Goal: Task Accomplishment & Management: Manage account settings

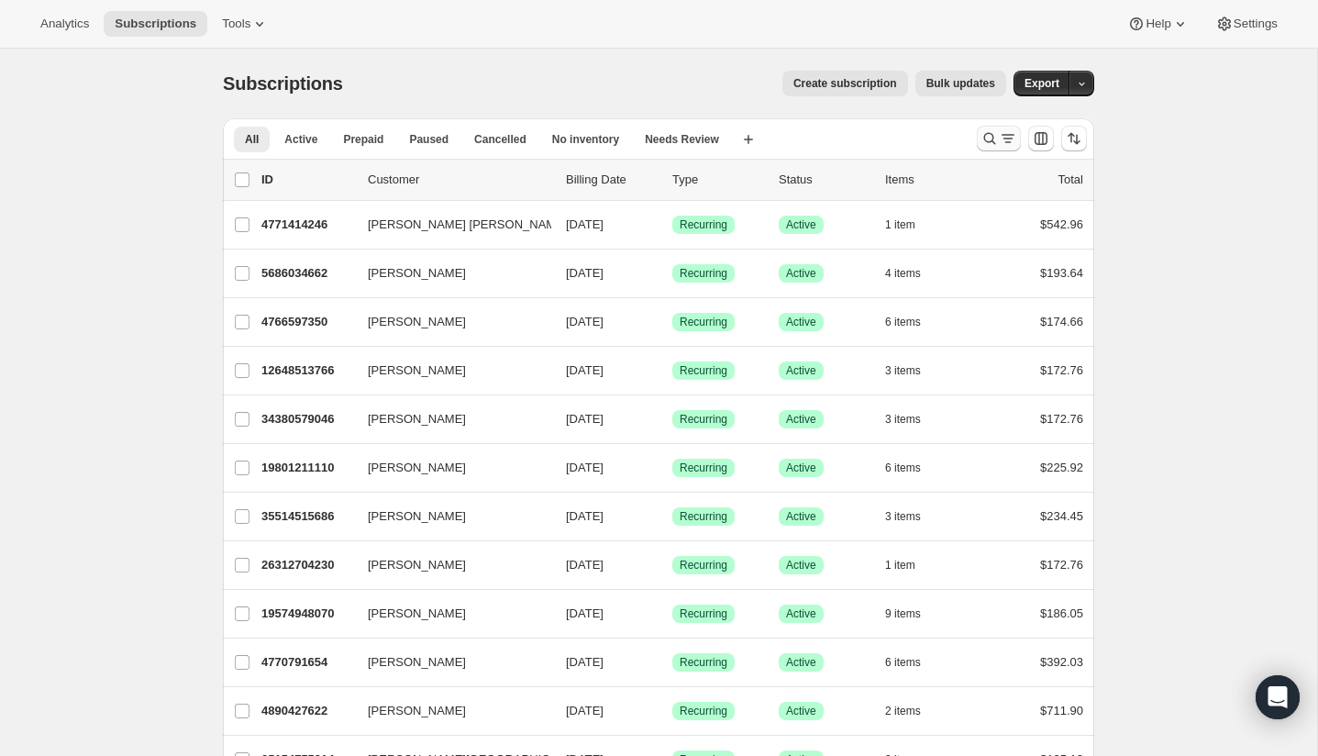
click at [992, 134] on icon "Search and filter results" at bounding box center [990, 138] width 18 height 18
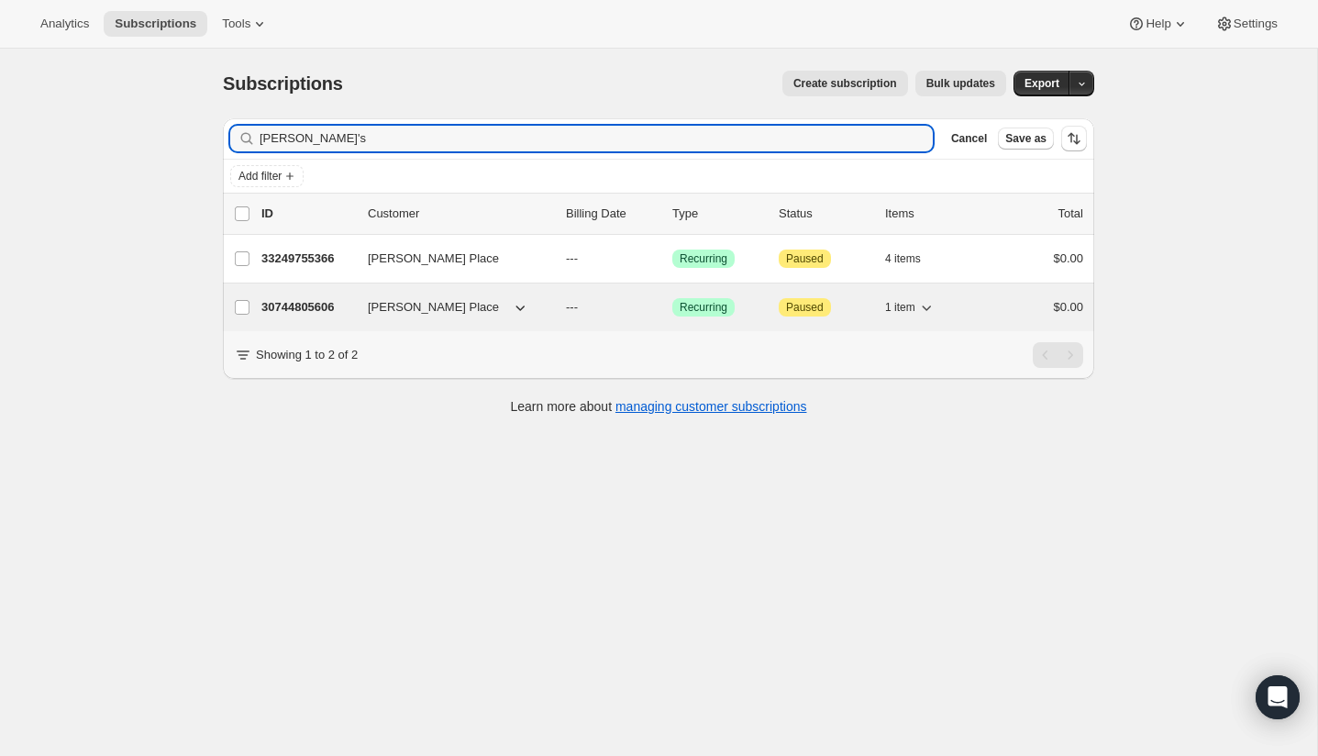
type input "[PERSON_NAME]'s"
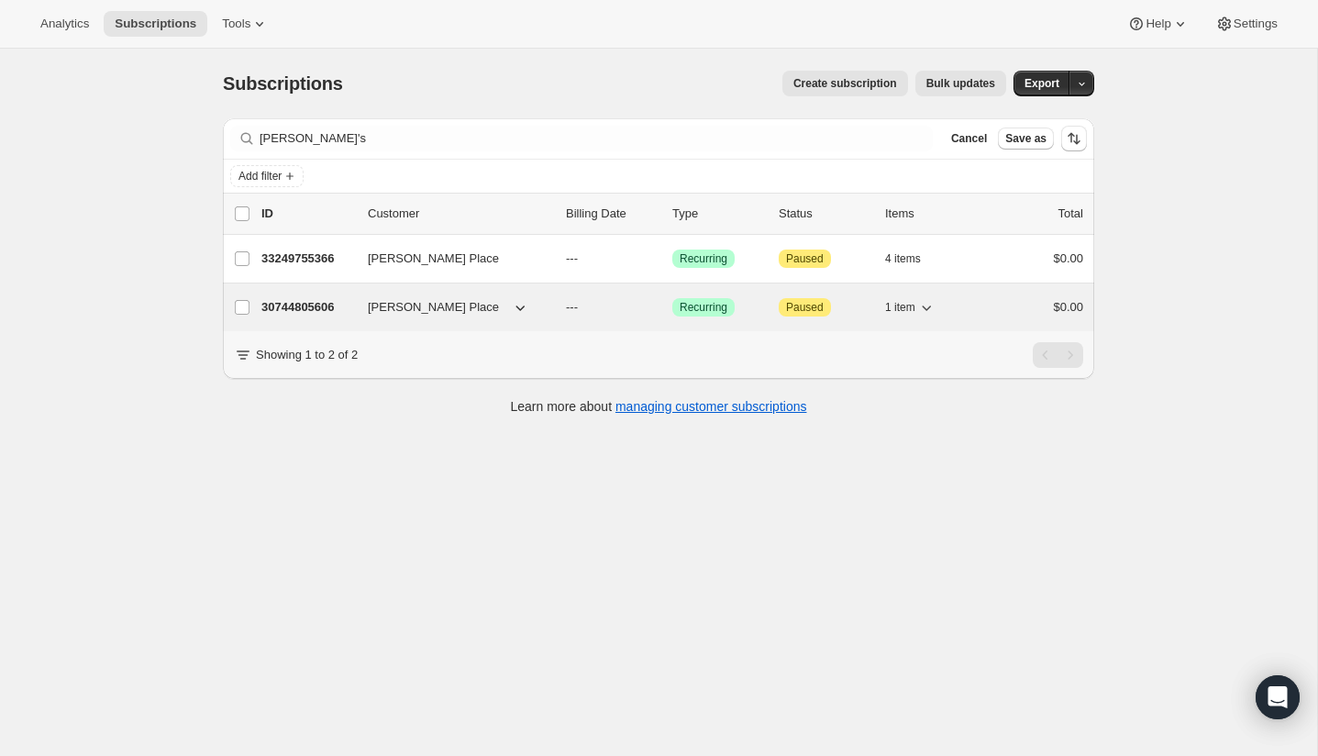
click at [467, 317] on div "30744805606 [PERSON_NAME] Place --- Success Recurring Attention Paused 1 item $…" at bounding box center [672, 307] width 822 height 26
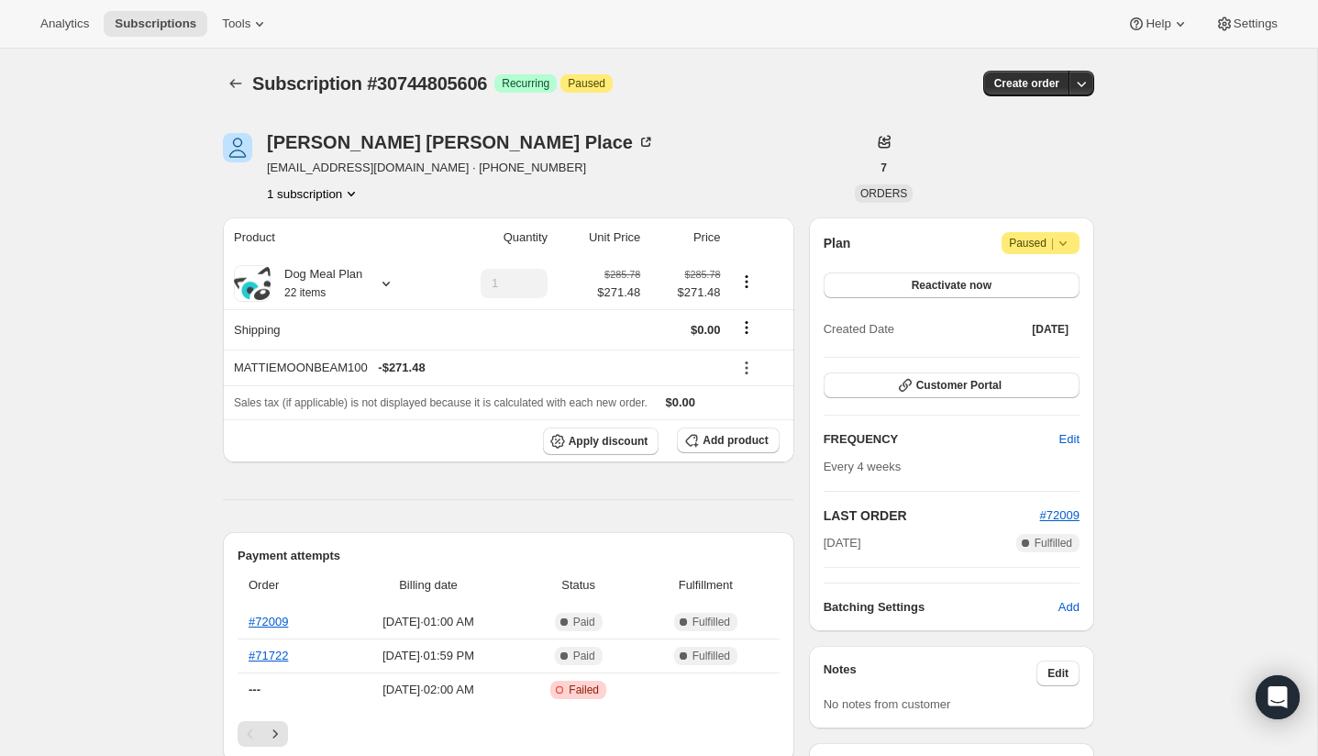
click at [1066, 242] on icon at bounding box center [1063, 243] width 18 height 18
drag, startPoint x: 915, startPoint y: 247, endPoint x: 972, endPoint y: 244, distance: 57.9
click at [916, 247] on div "Plan Attention Paused |" at bounding box center [952, 243] width 256 height 22
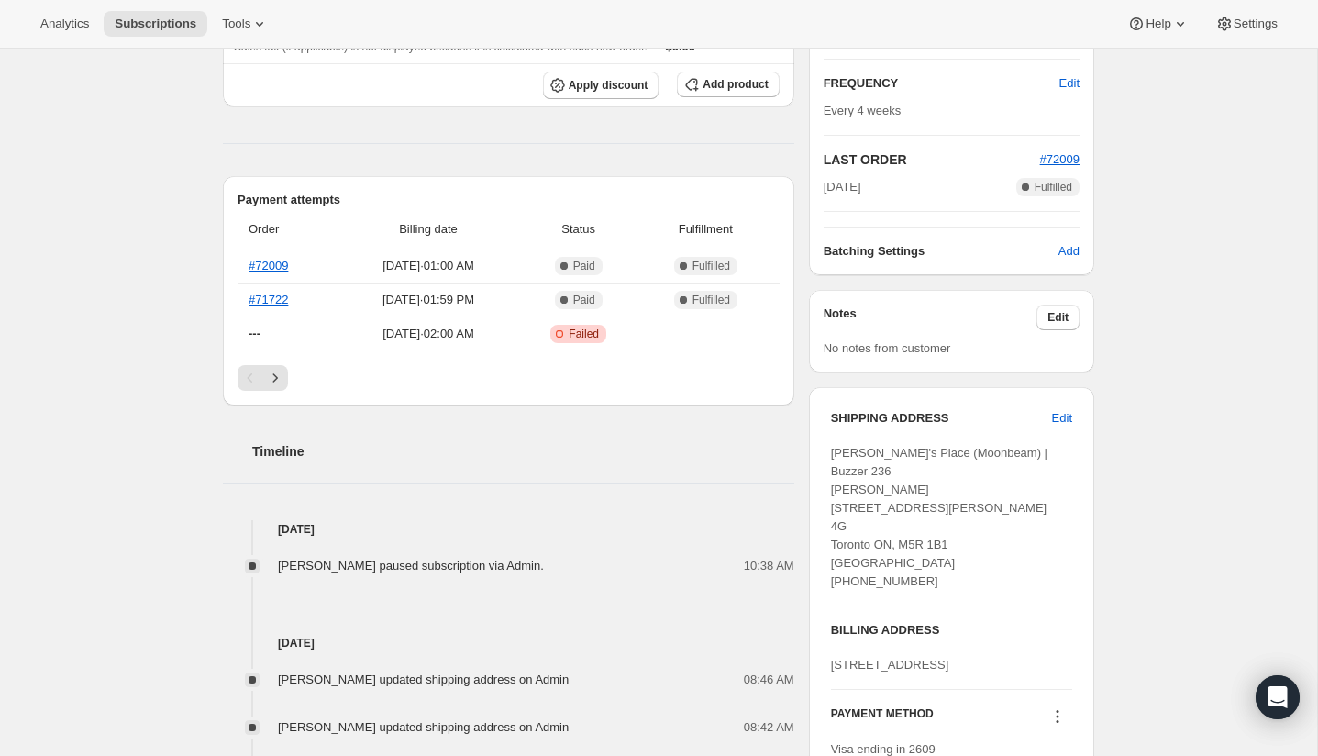
scroll to position [400, 0]
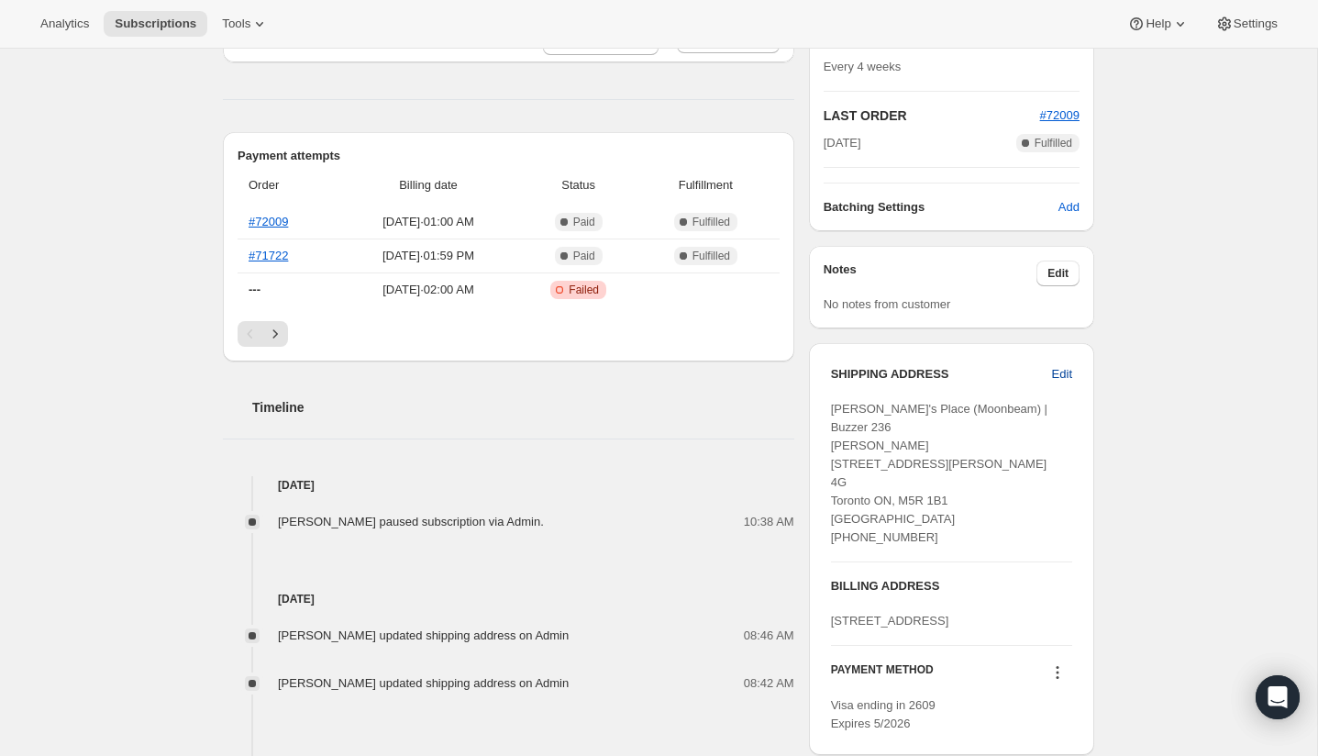
click at [1053, 372] on span "Edit" at bounding box center [1062, 374] width 20 height 18
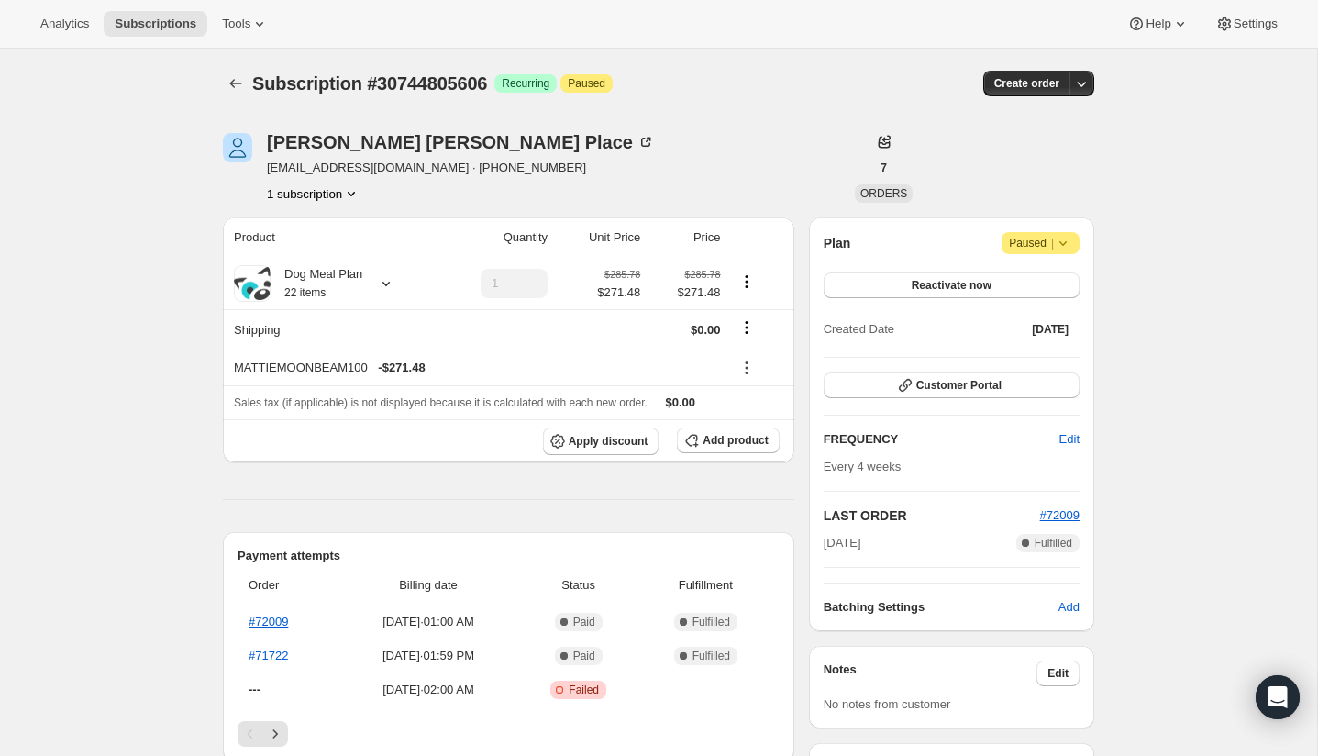
select select "ON"
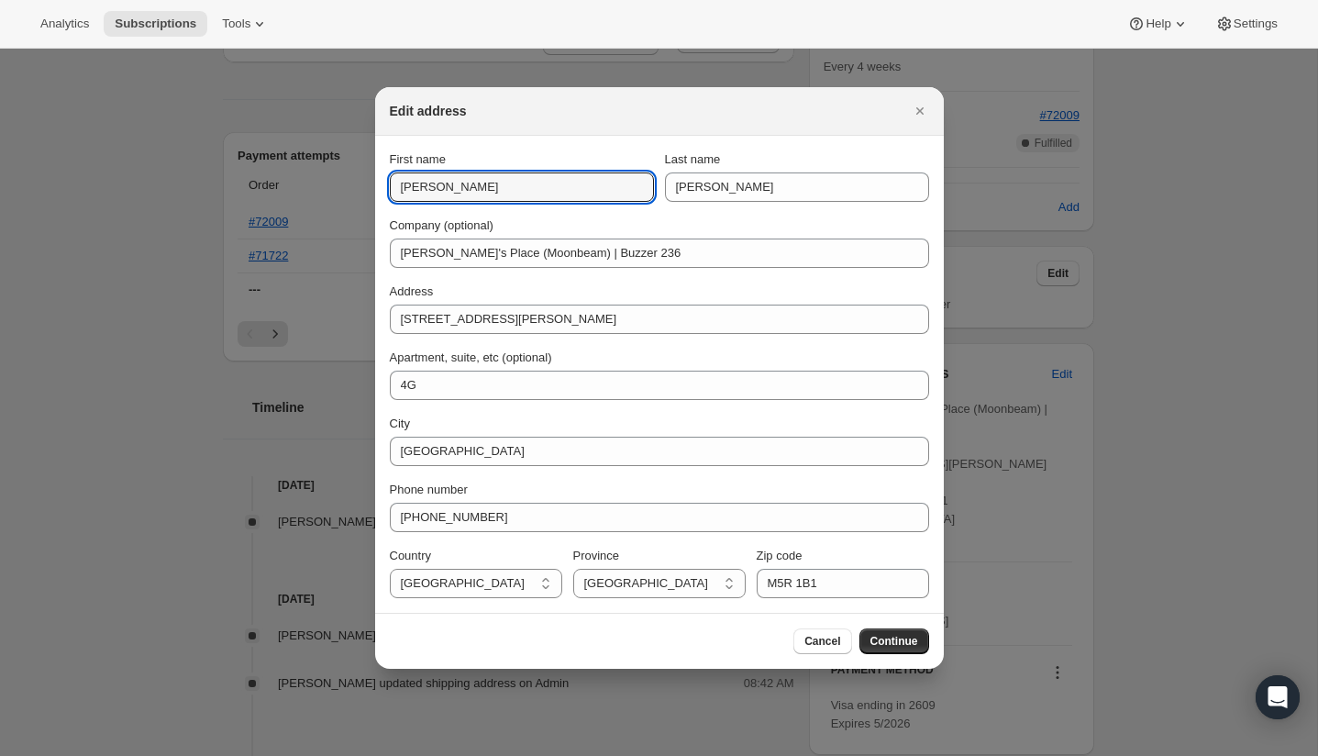
drag, startPoint x: 452, startPoint y: 188, endPoint x: 372, endPoint y: 188, distance: 80.7
type input "[PERSON_NAME]"
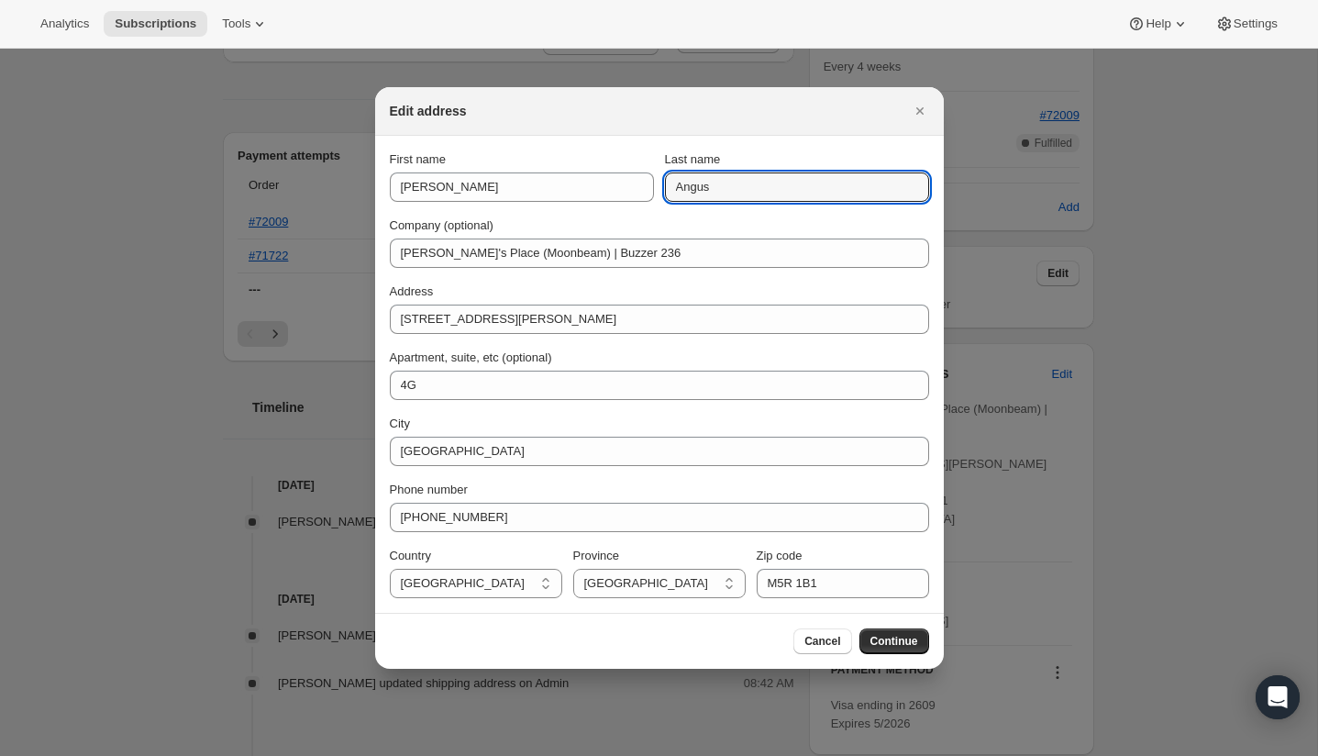
type input "Angus"
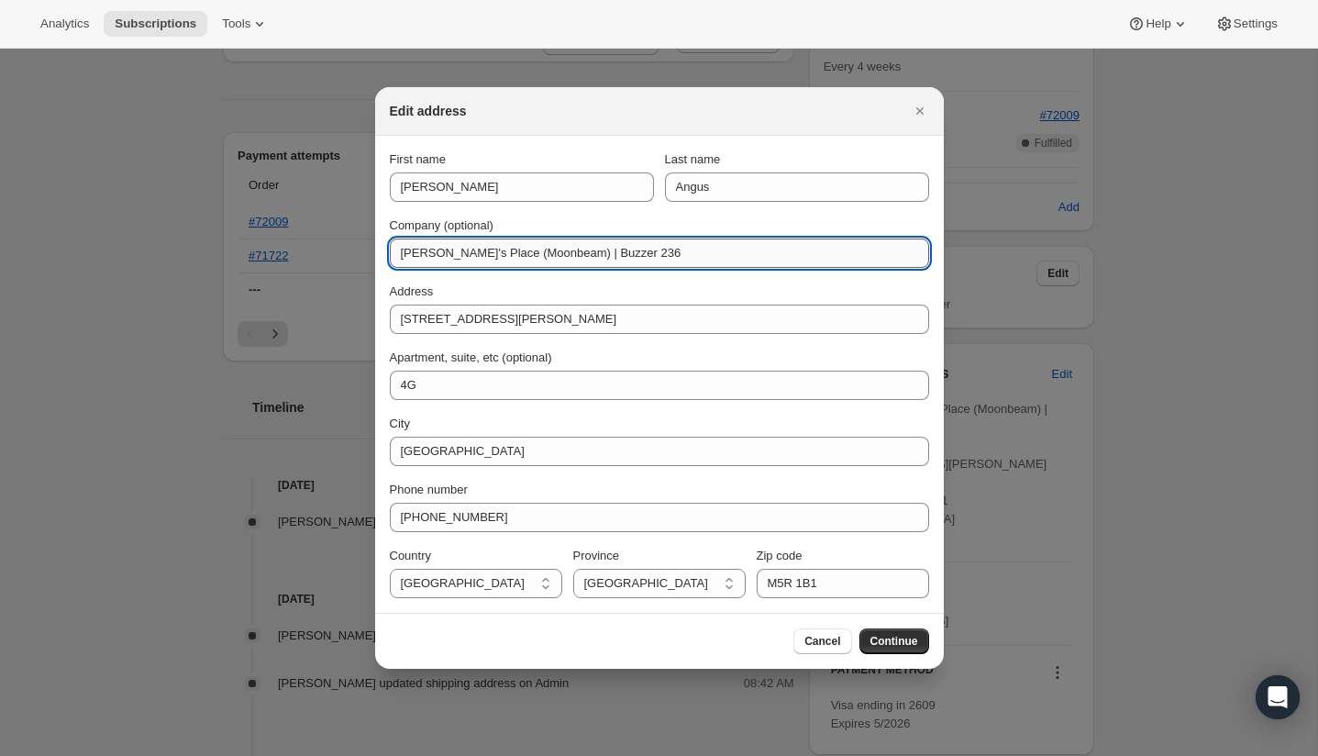
click at [549, 250] on input "[PERSON_NAME]'s Place (Moonbeam) | Buzzer 236" at bounding box center [659, 253] width 539 height 29
drag, startPoint x: 550, startPoint y: 255, endPoint x: 495, endPoint y: 255, distance: 55.0
click at [495, 255] on input "[PERSON_NAME]'s Place (Moonbeam) | Buzzer 236" at bounding box center [659, 253] width 539 height 29
click at [650, 254] on input "[PERSON_NAME]'s Place ([PERSON_NAME]) | Buzzer 236" at bounding box center [659, 253] width 539 height 29
type input "[PERSON_NAME]'s Place ([PERSON_NAME]) | Buzzer 1060"
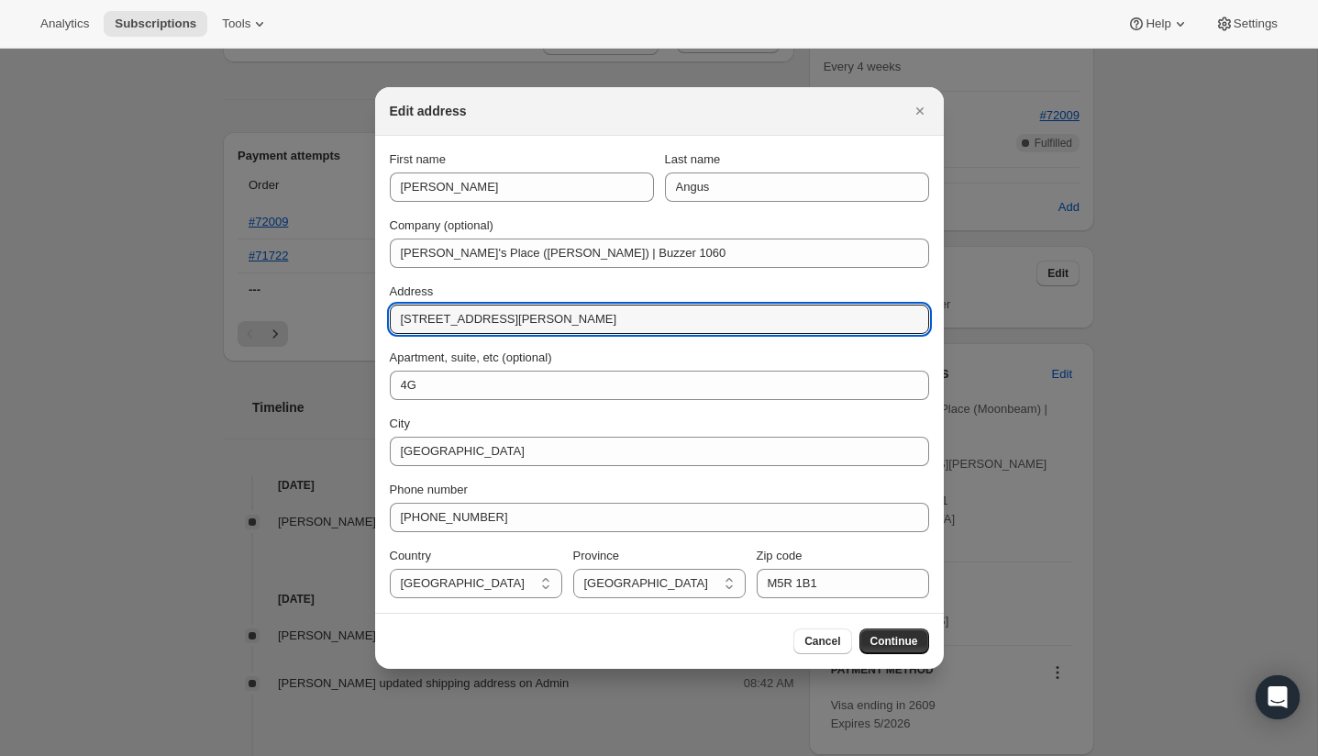
drag, startPoint x: 561, startPoint y: 316, endPoint x: 365, endPoint y: 316, distance: 195.4
type input "[STREET_ADDRESS]"
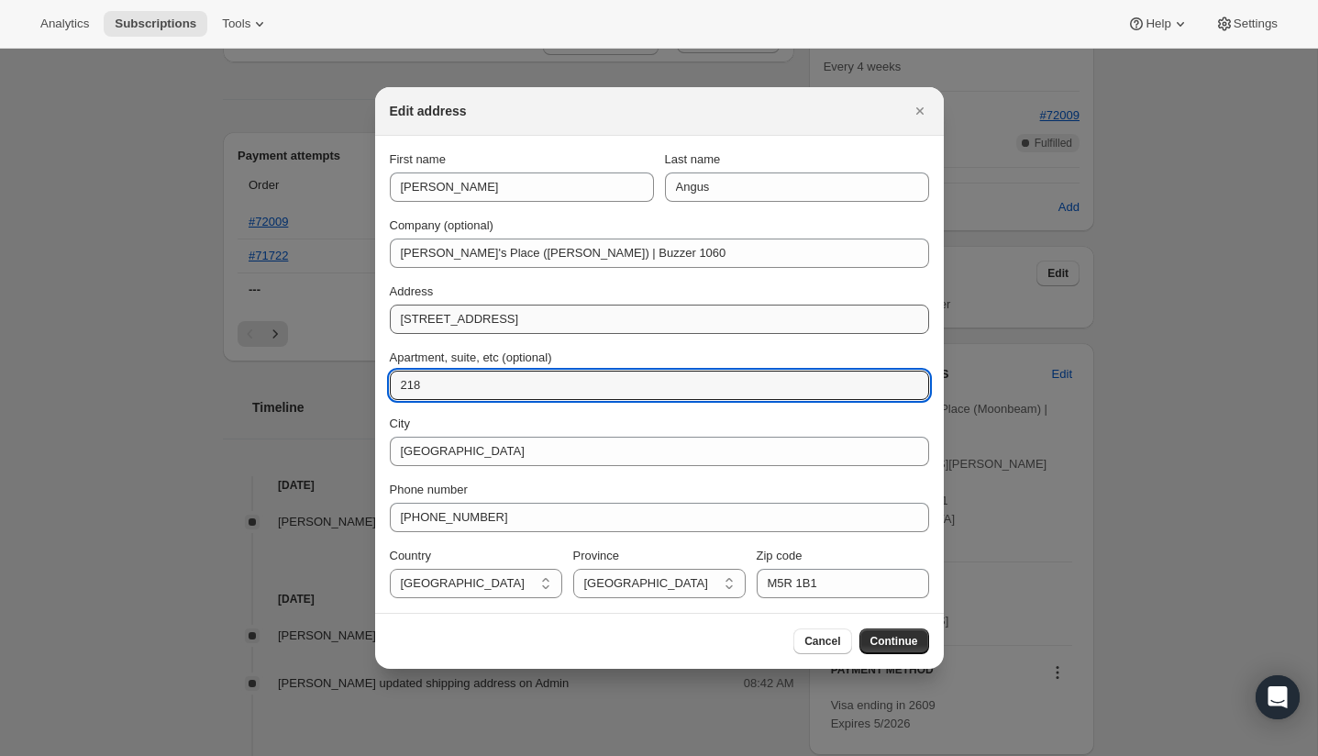
type input "218"
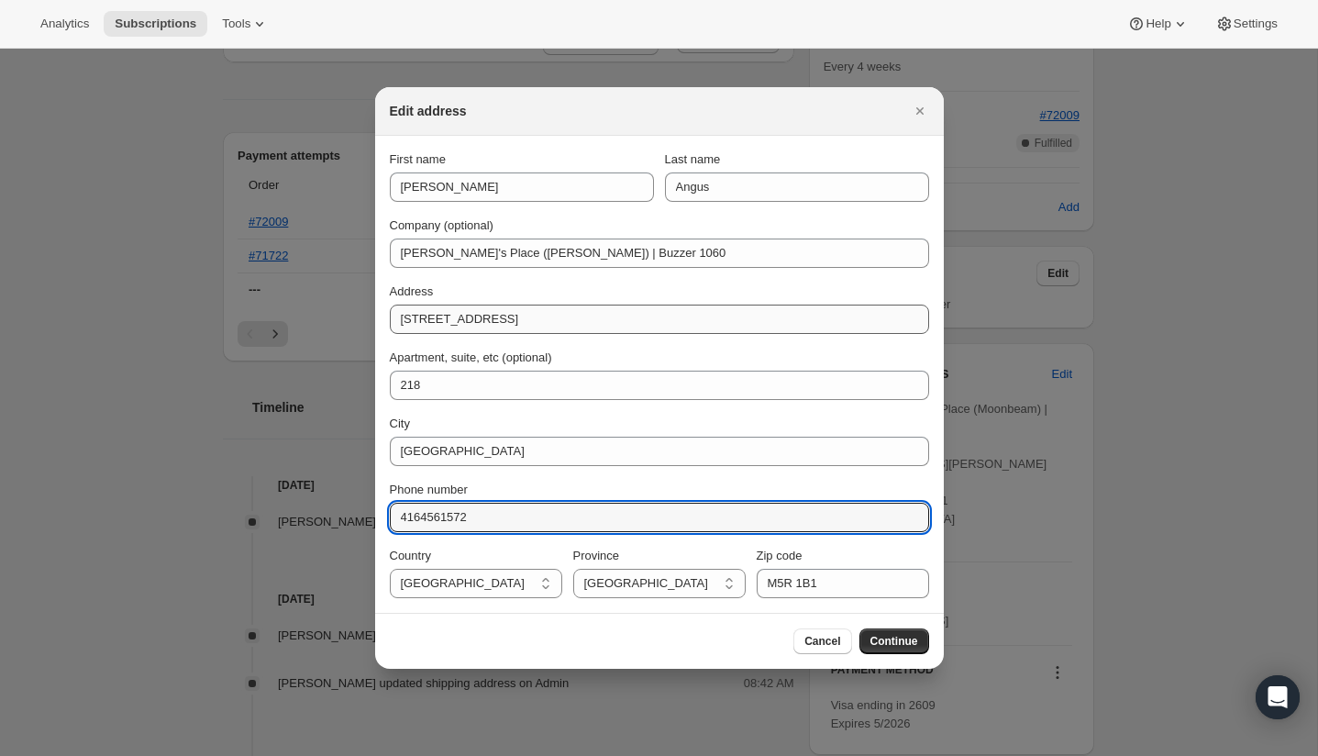
type input "4164561572"
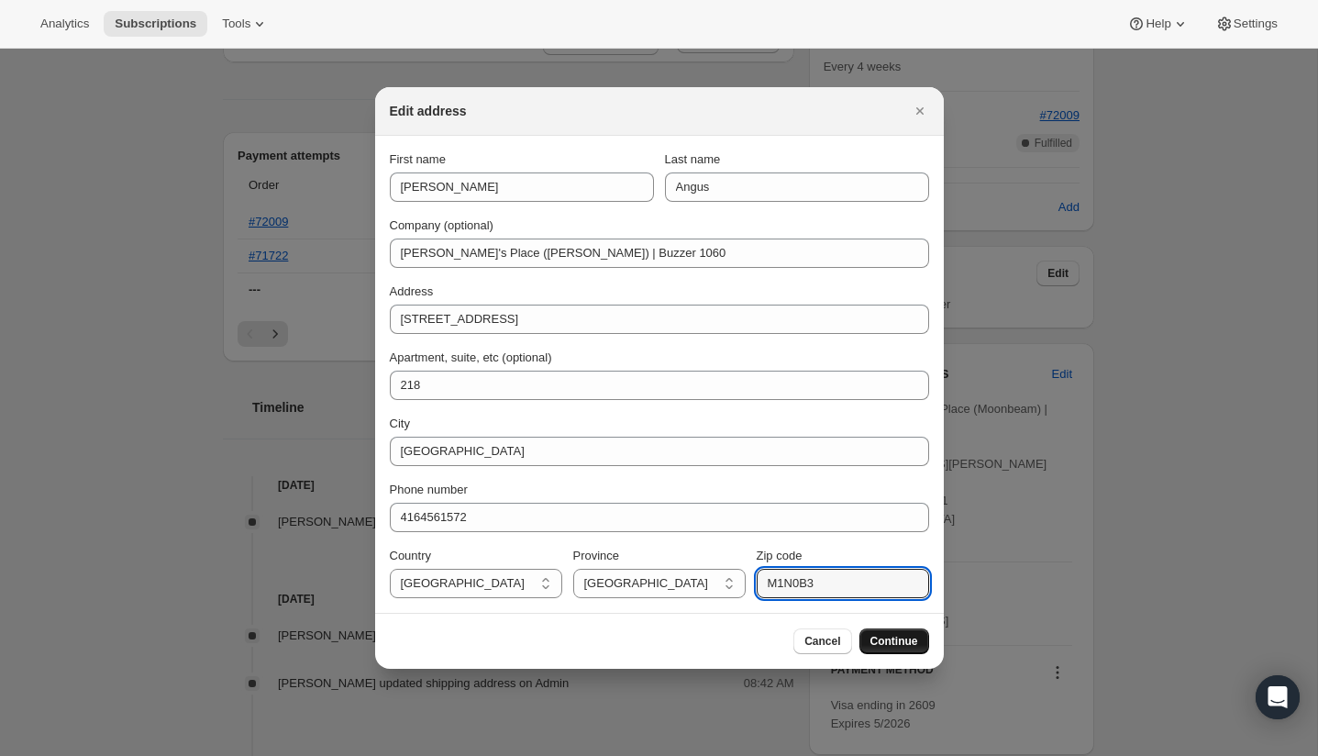
type input "M1N0B3"
click at [884, 642] on span "Continue" at bounding box center [895, 641] width 48 height 15
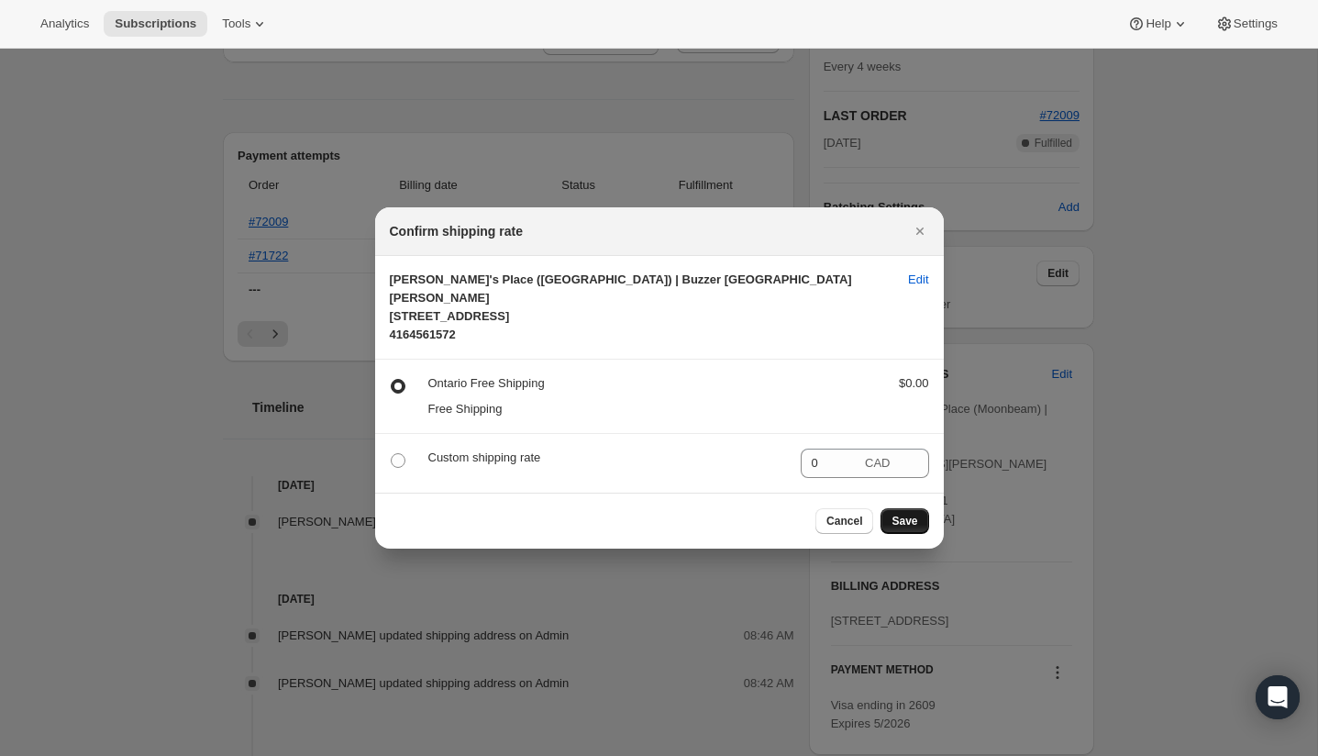
click at [902, 528] on span "Save" at bounding box center [905, 521] width 26 height 15
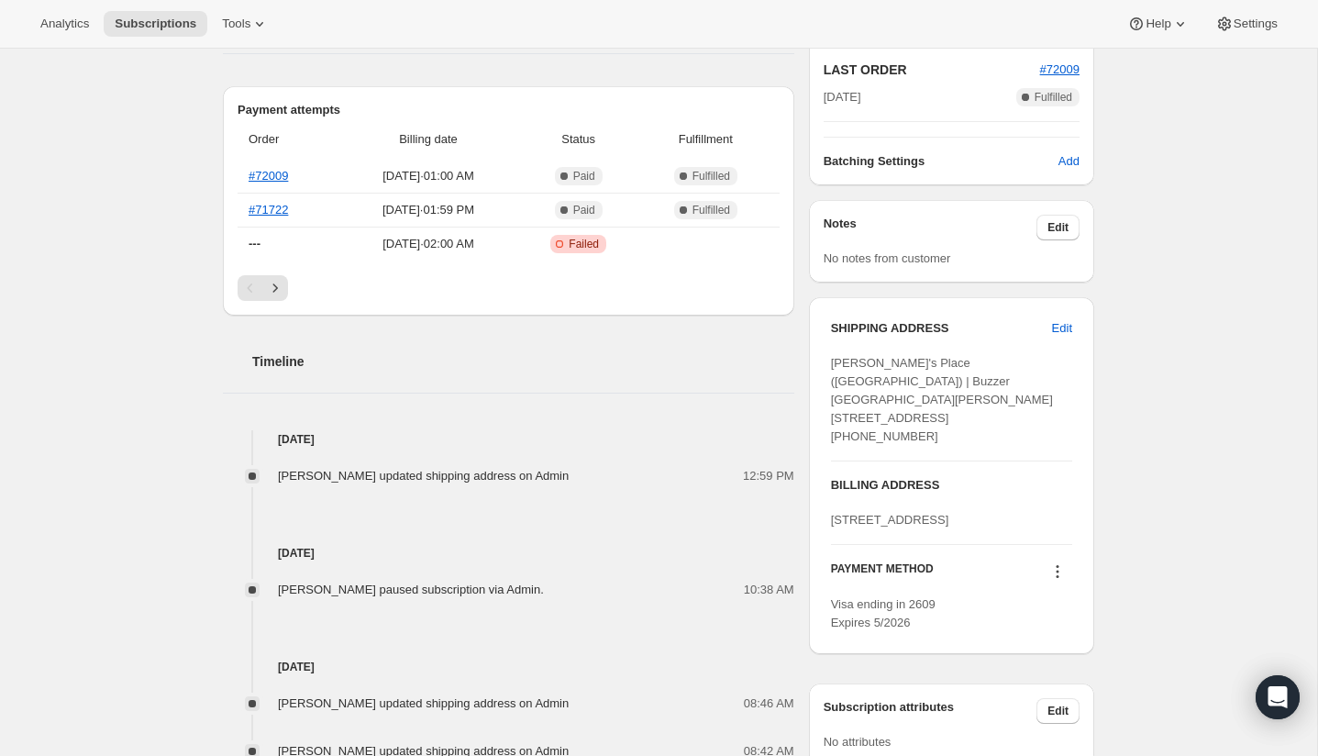
scroll to position [157, 0]
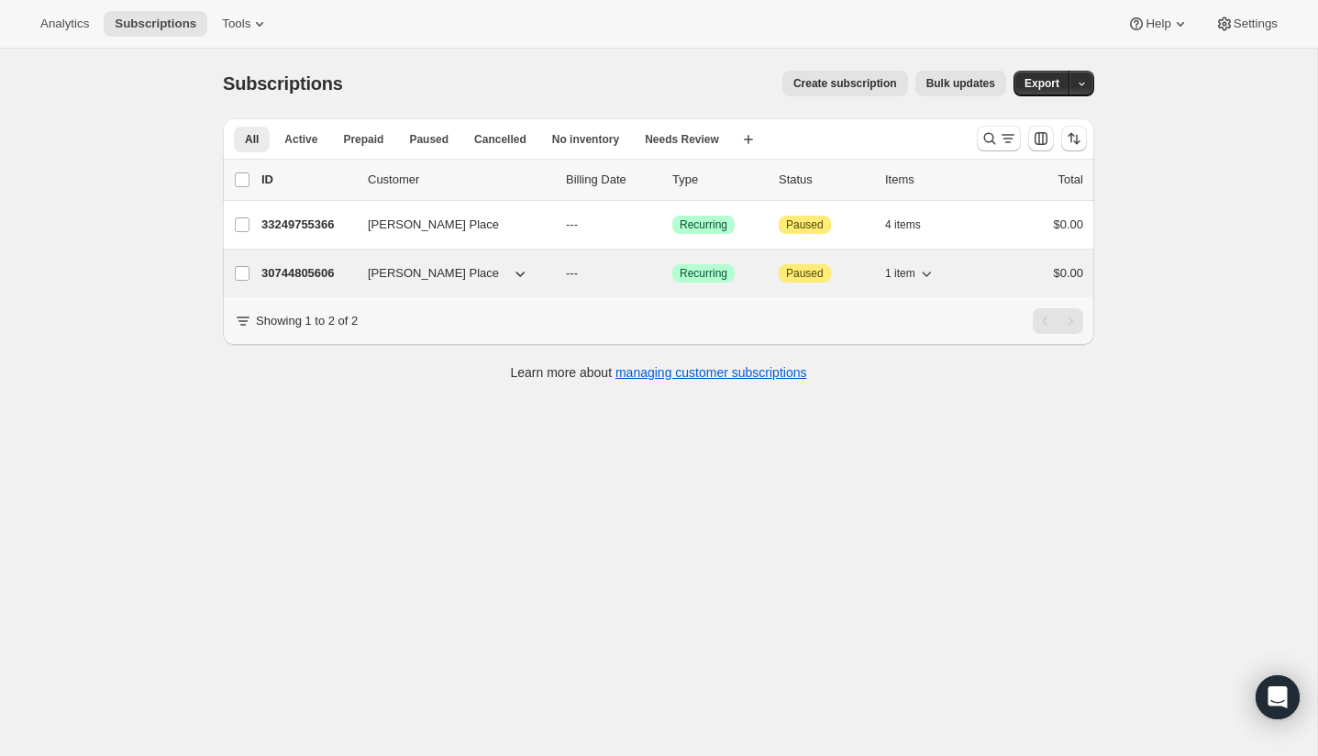
click at [441, 272] on span "[PERSON_NAME] Place" at bounding box center [433, 273] width 131 height 18
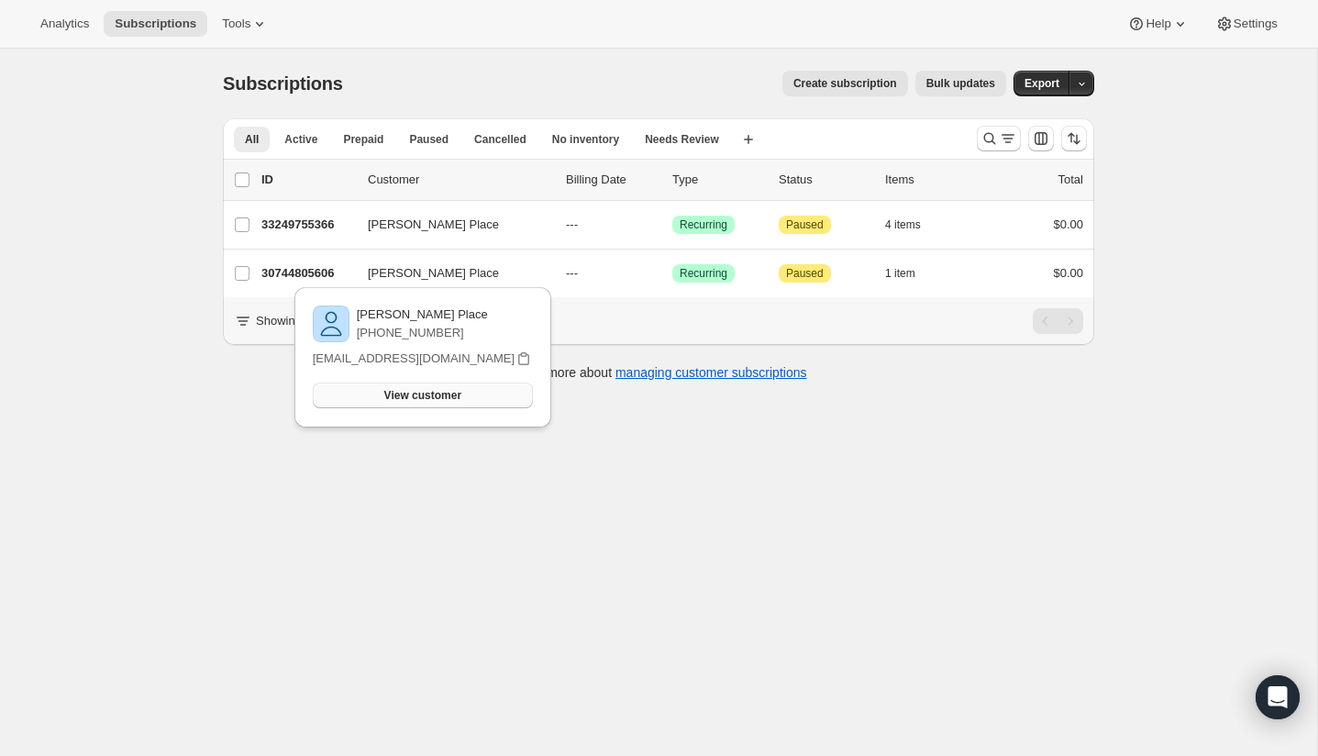
click at [405, 386] on button "View customer" at bounding box center [423, 396] width 220 height 26
click at [163, 464] on div "Subscriptions. This page is ready Subscriptions Create subscription Bulk update…" at bounding box center [658, 427] width 1317 height 756
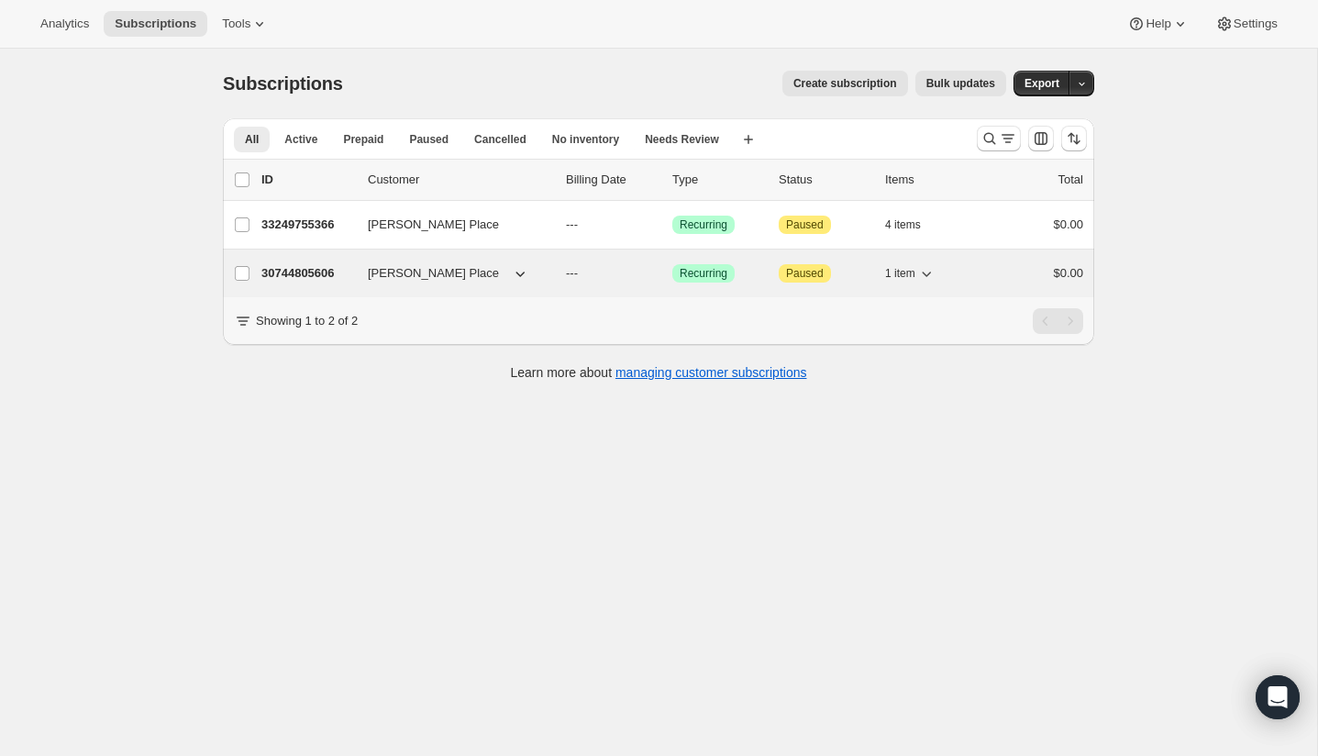
click at [311, 276] on p "30744805606" at bounding box center [307, 273] width 92 height 18
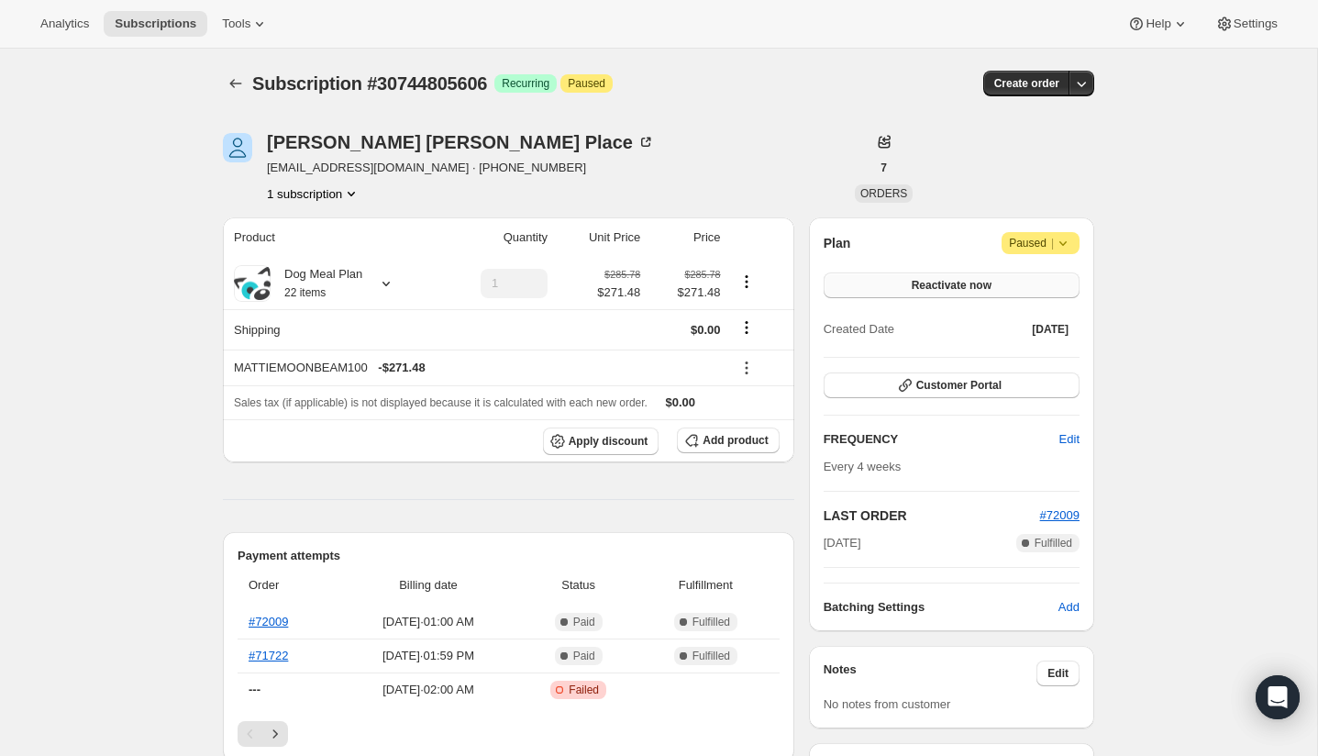
click at [897, 281] on button "Reactivate now" at bounding box center [952, 285] width 256 height 26
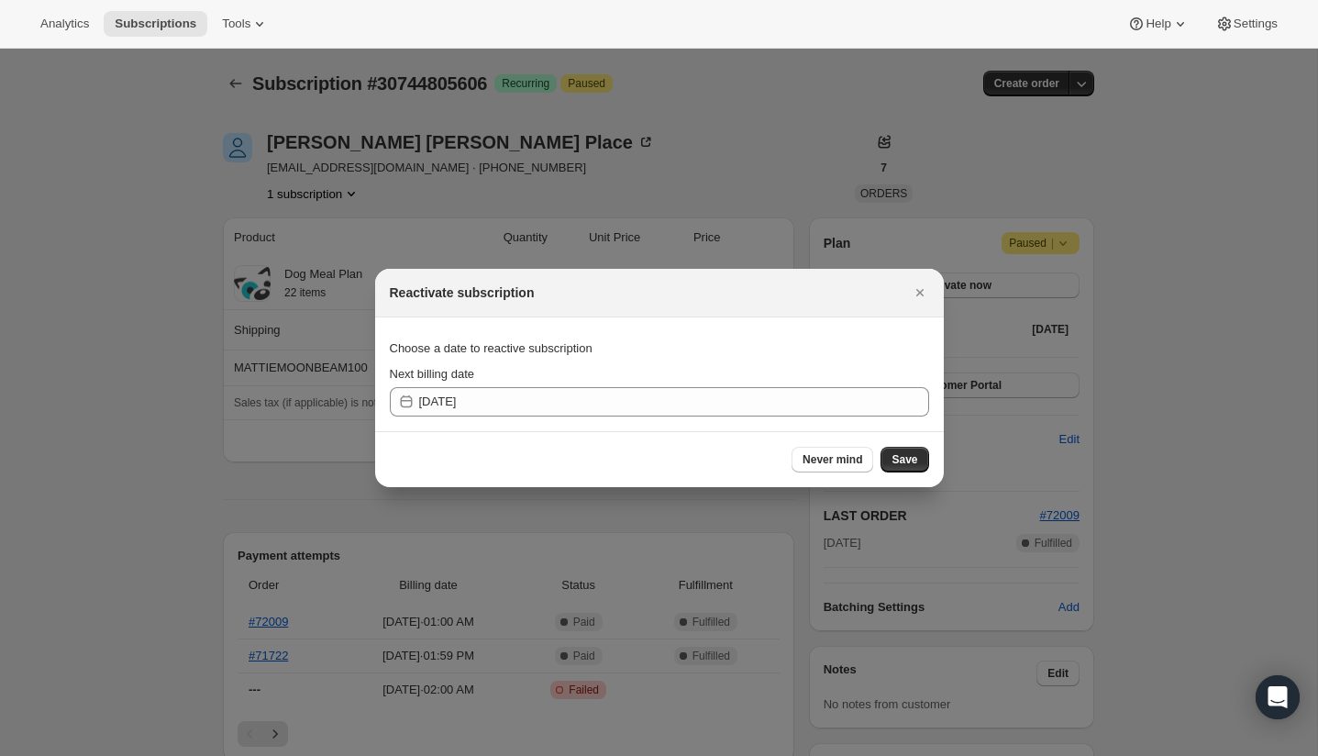
click at [404, 398] on icon ":r2l:" at bounding box center [406, 402] width 18 height 18
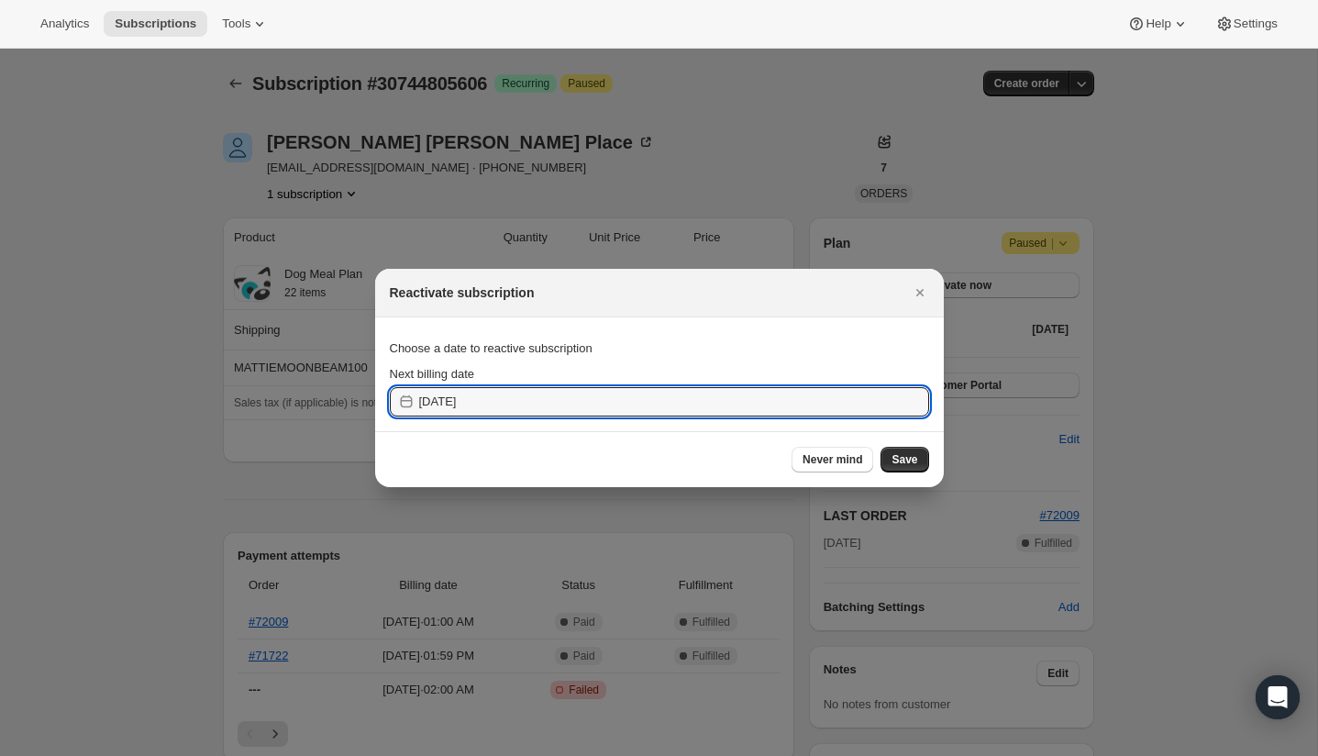
drag, startPoint x: 450, startPoint y: 402, endPoint x: 416, endPoint y: 408, distance: 34.5
click at [444, 403] on input "2025-09-27" at bounding box center [674, 401] width 510 height 29
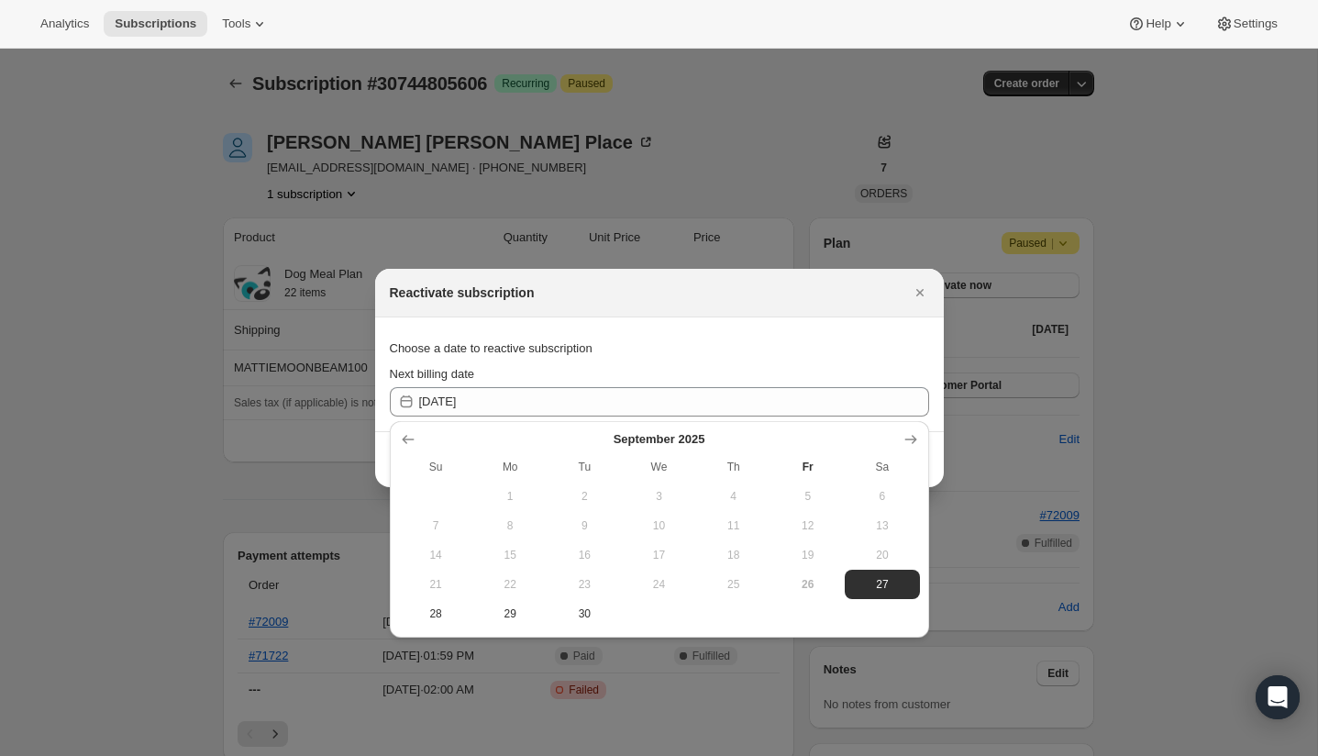
click at [808, 580] on span "26" at bounding box center [808, 584] width 60 height 15
click at [805, 585] on span "26" at bounding box center [808, 584] width 60 height 15
click at [872, 583] on span "27" at bounding box center [882, 584] width 60 height 15
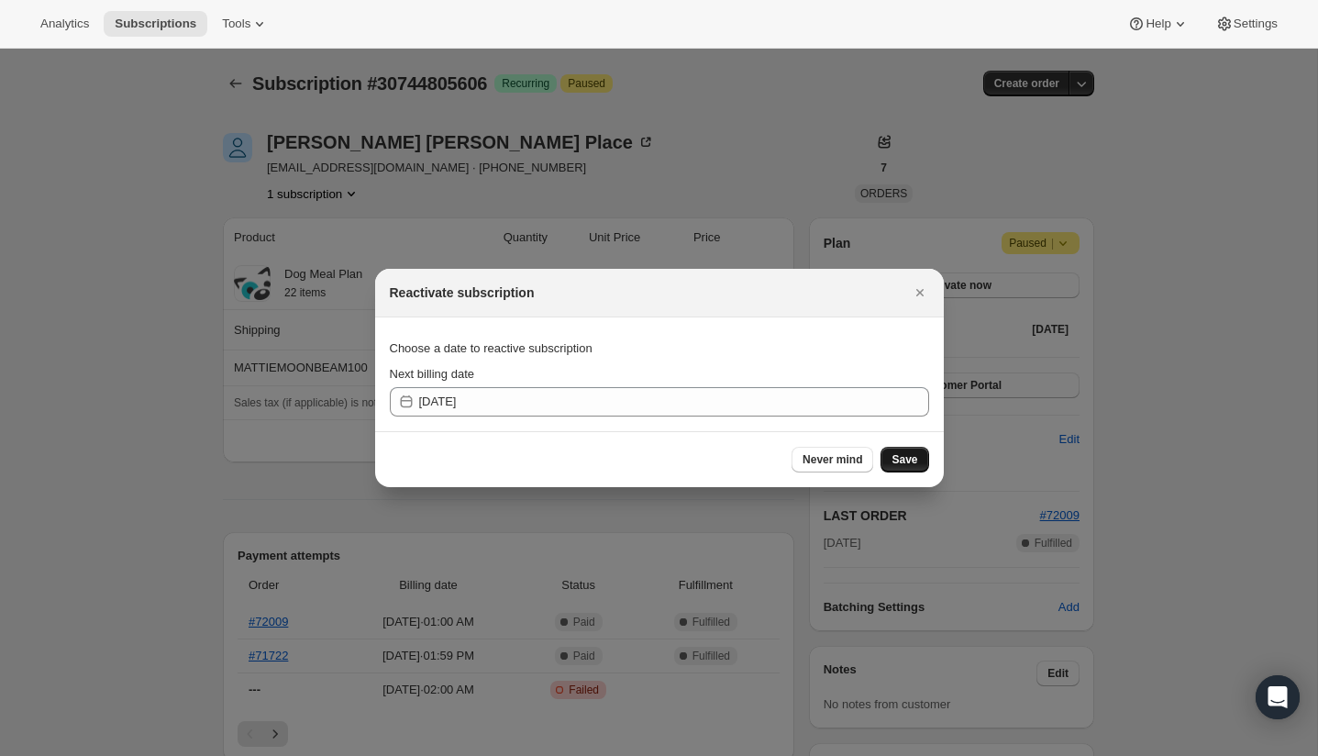
click at [901, 458] on span "Save" at bounding box center [905, 459] width 26 height 15
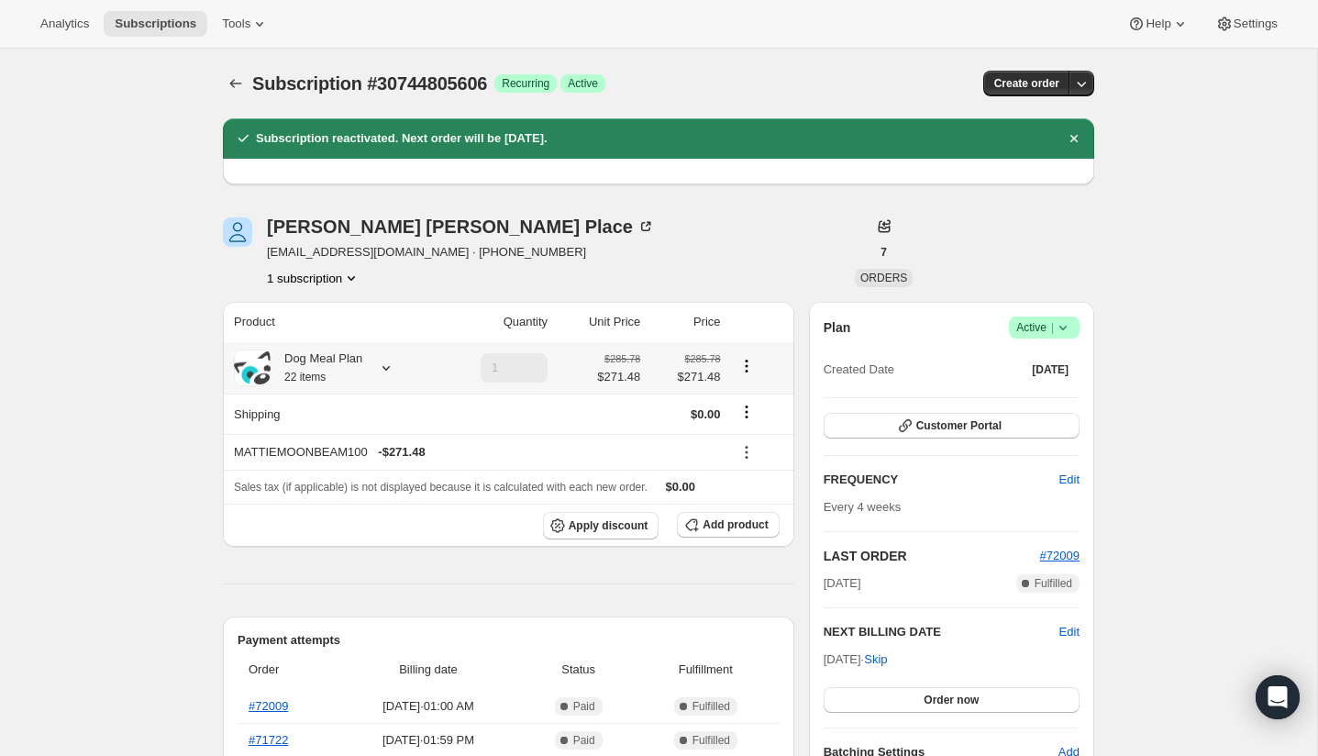
click at [384, 363] on icon at bounding box center [386, 368] width 18 height 18
click at [343, 482] on button "Edit box" at bounding box center [315, 481] width 160 height 26
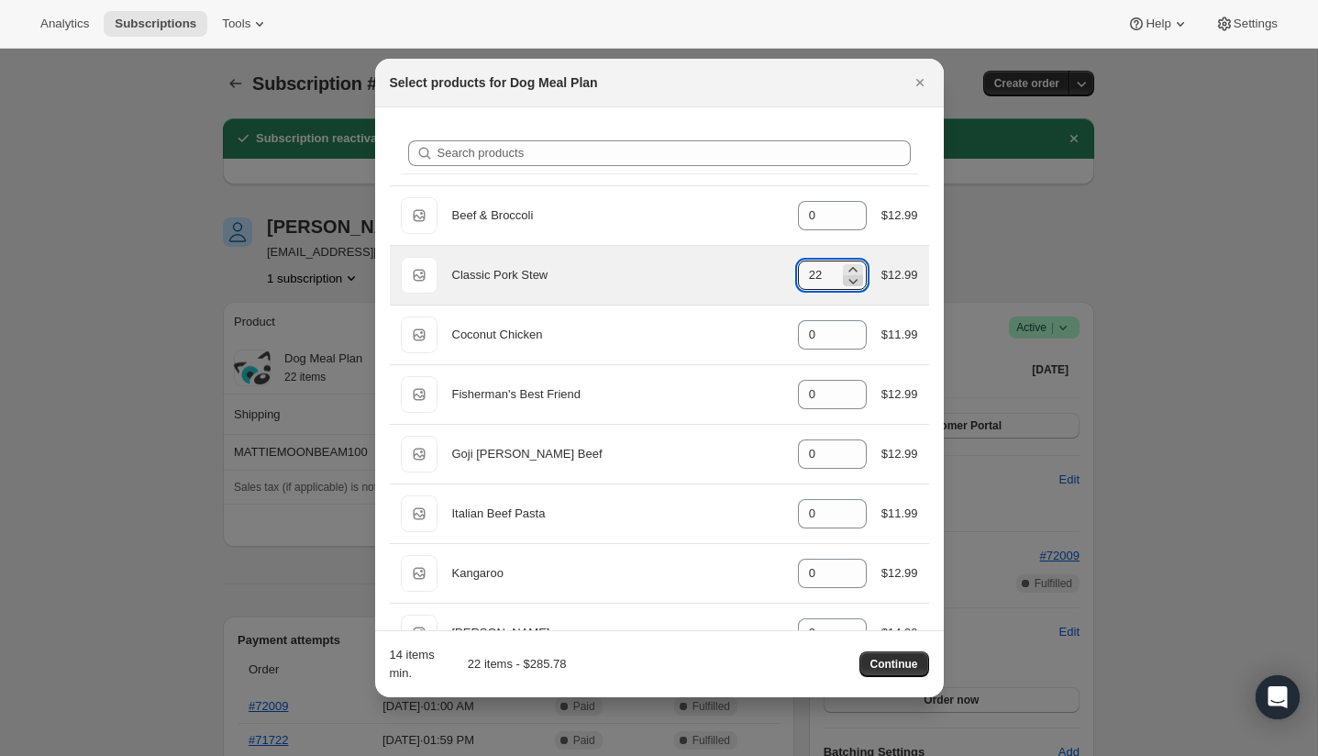
click at [851, 282] on icon ":r8q:" at bounding box center [853, 282] width 9 height 6
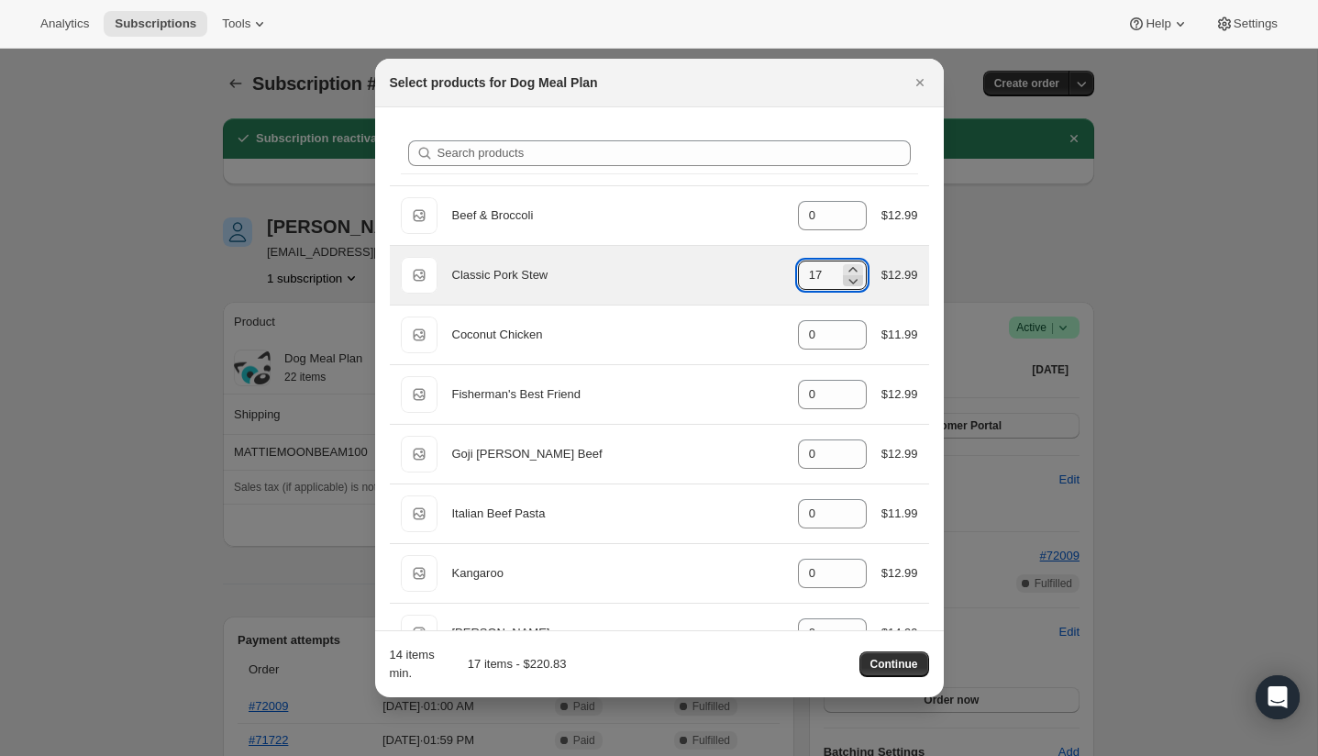
click at [851, 282] on icon ":r8q:" at bounding box center [853, 282] width 9 height 6
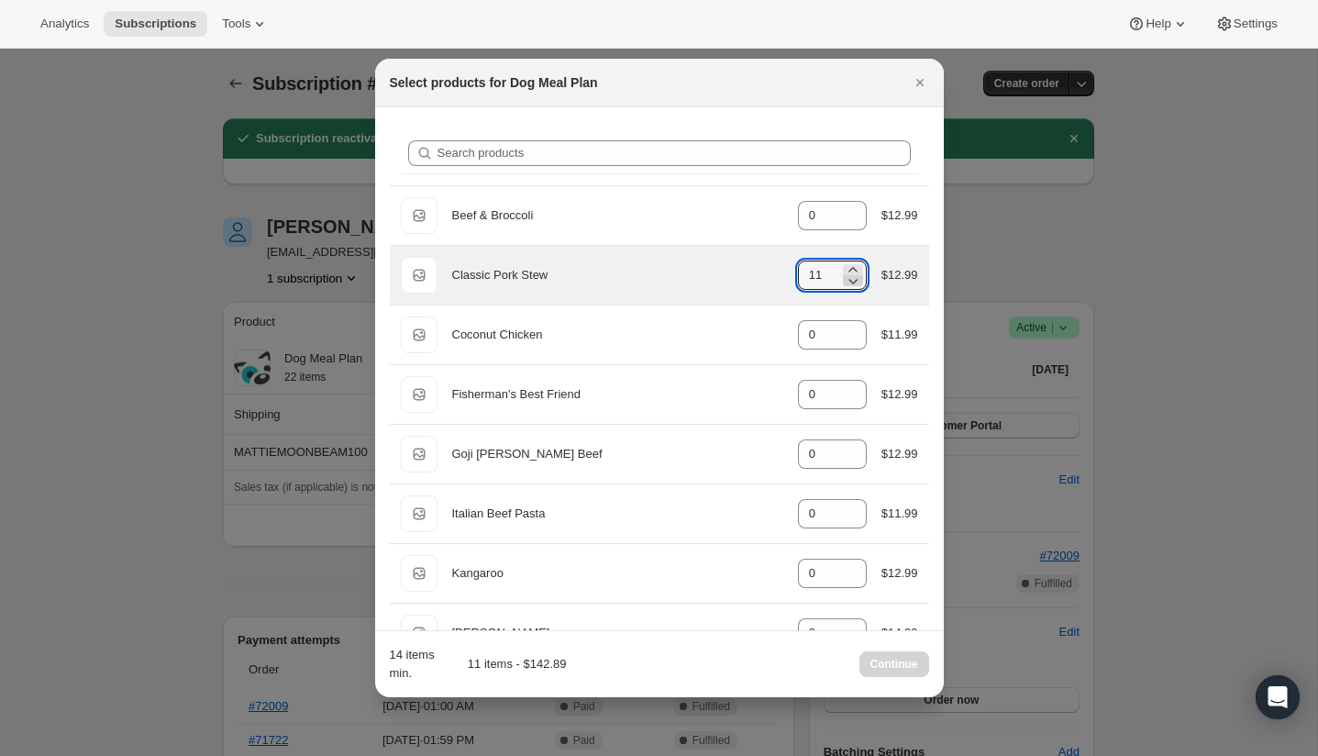
click at [851, 282] on icon ":r8q:" at bounding box center [853, 282] width 9 height 6
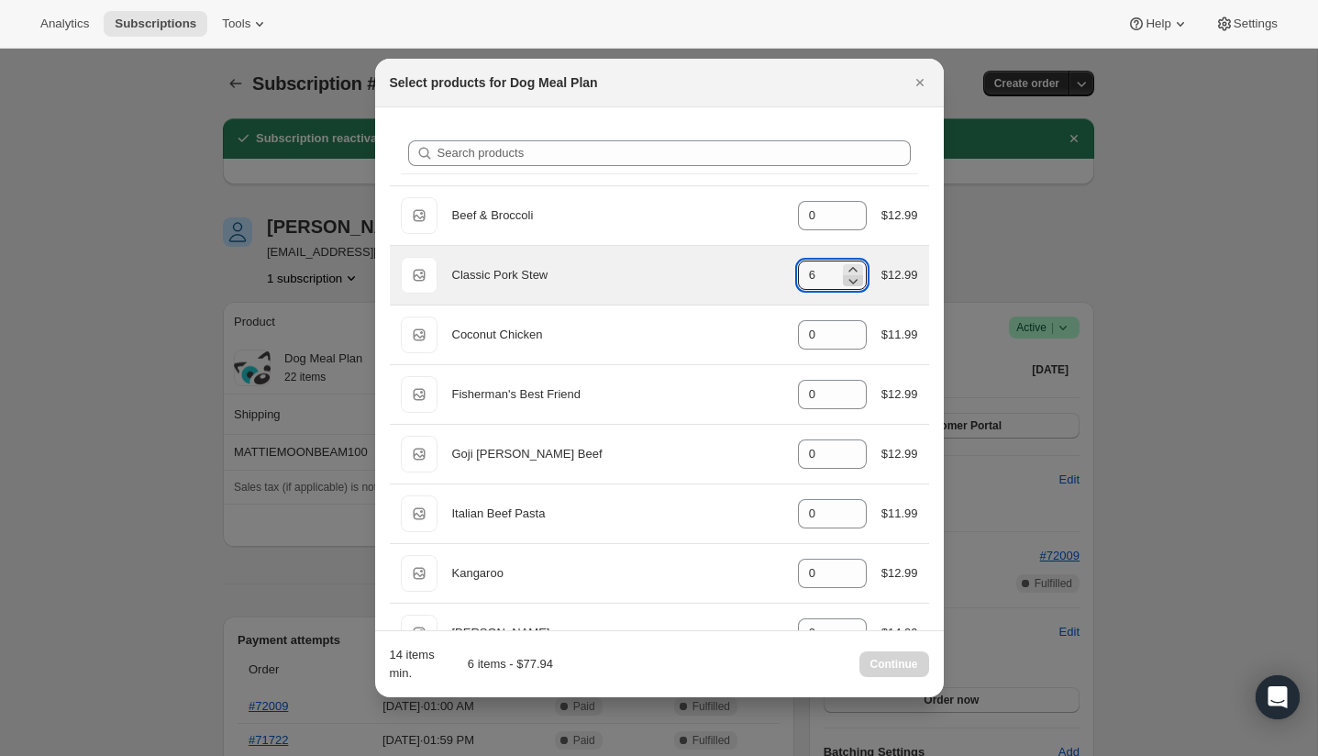
click at [851, 282] on icon ":r8q:" at bounding box center [853, 282] width 9 height 6
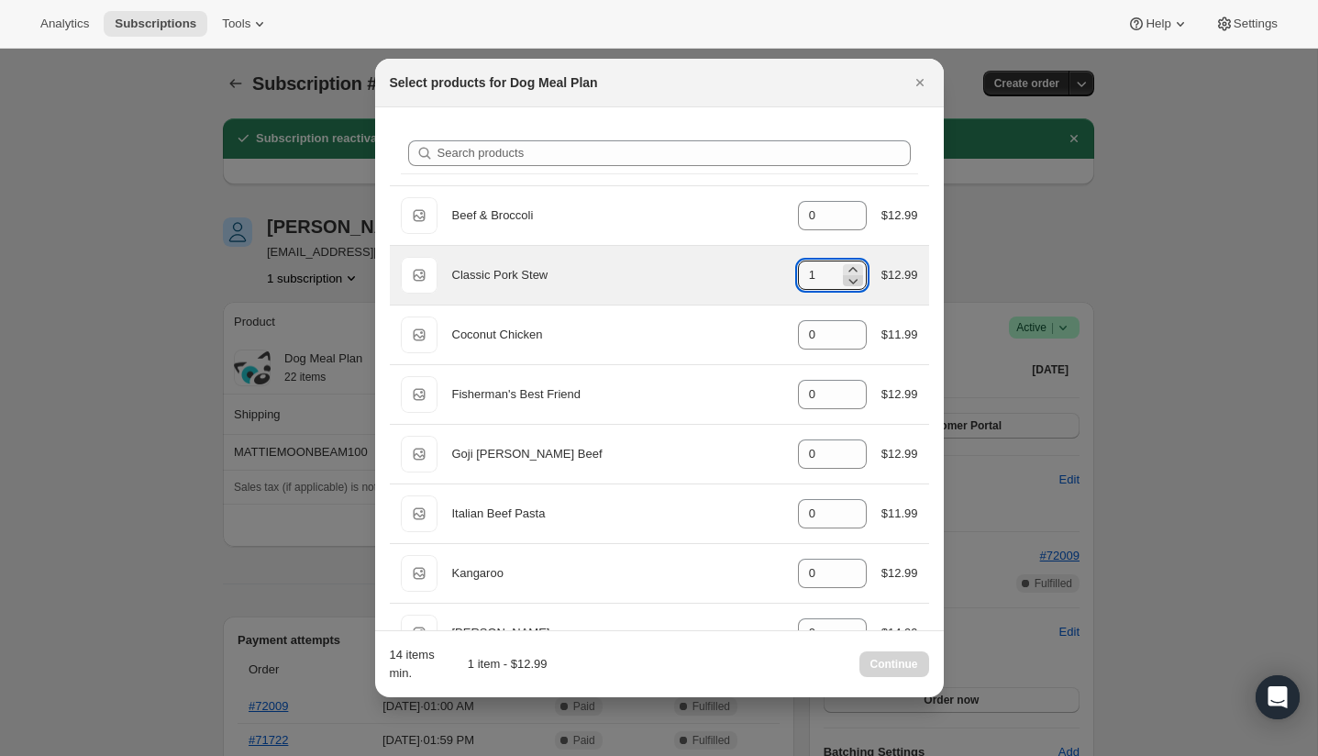
click at [851, 282] on icon ":r8q:" at bounding box center [853, 282] width 9 height 6
type input "0"
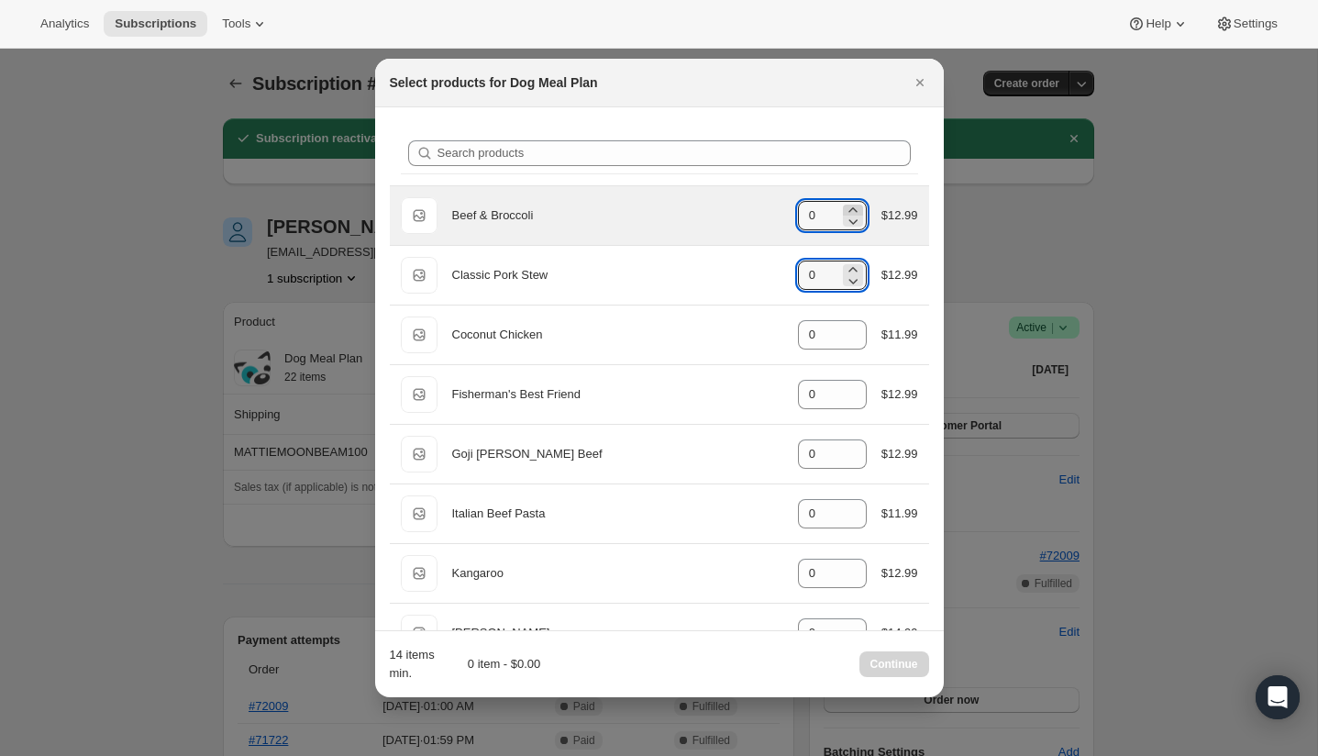
click at [853, 209] on icon ":r8q:" at bounding box center [853, 210] width 18 height 18
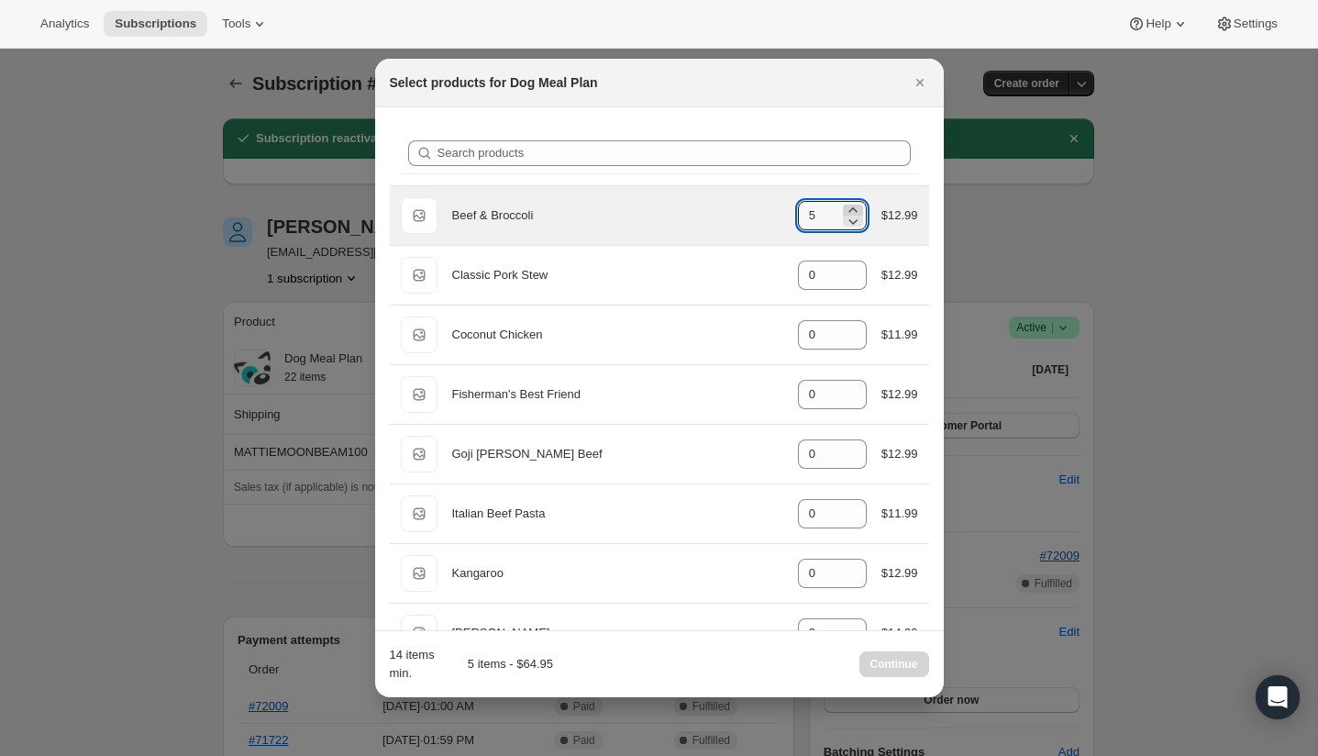
click at [853, 209] on icon ":r8q:" at bounding box center [853, 210] width 18 height 18
type input "8"
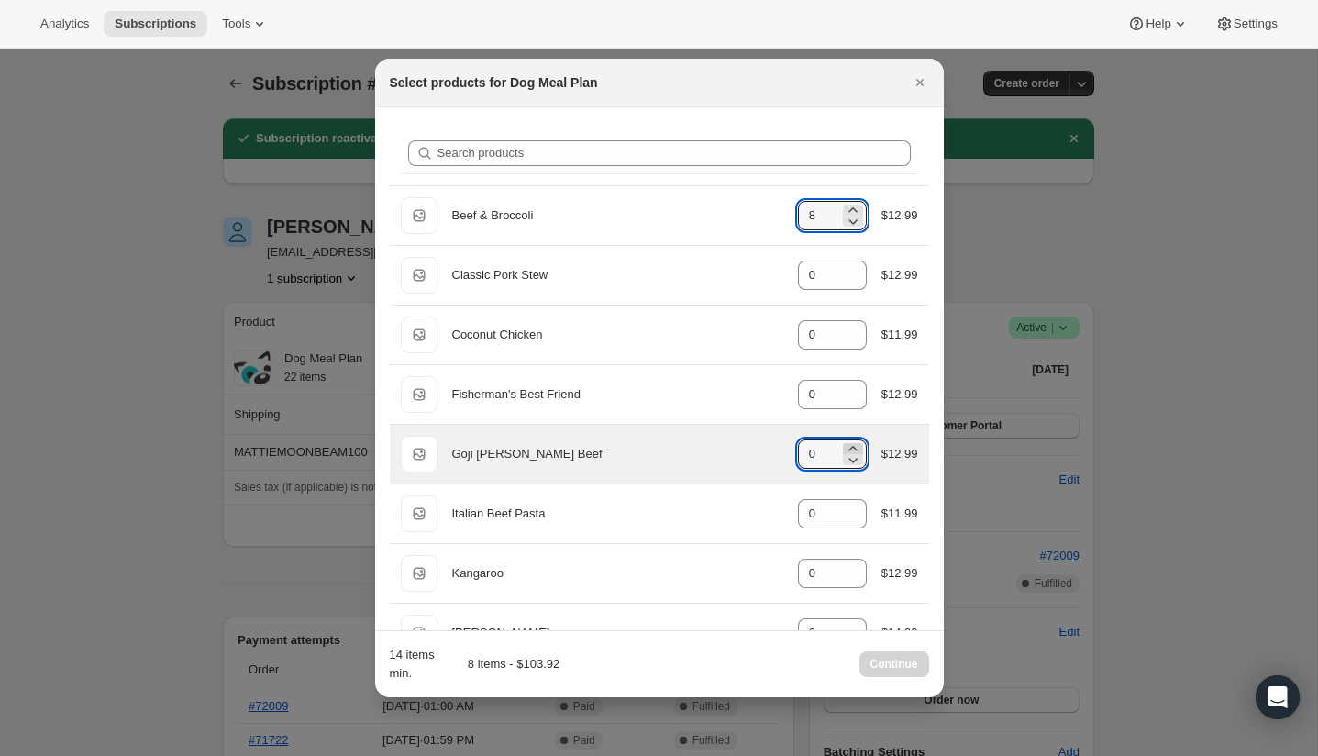
click at [854, 446] on icon ":r8q:" at bounding box center [853, 448] width 18 height 18
type input "4"
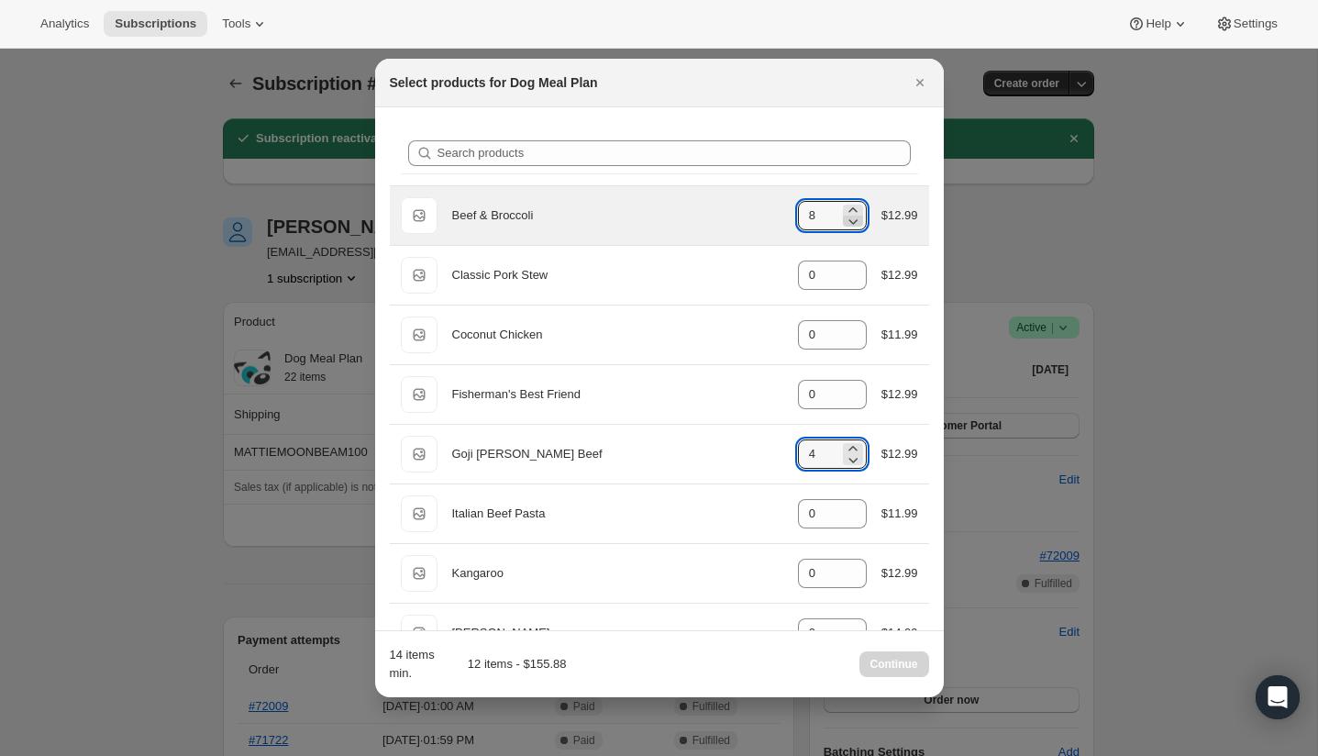
click at [852, 223] on icon ":r8q:" at bounding box center [853, 222] width 9 height 6
type input "7"
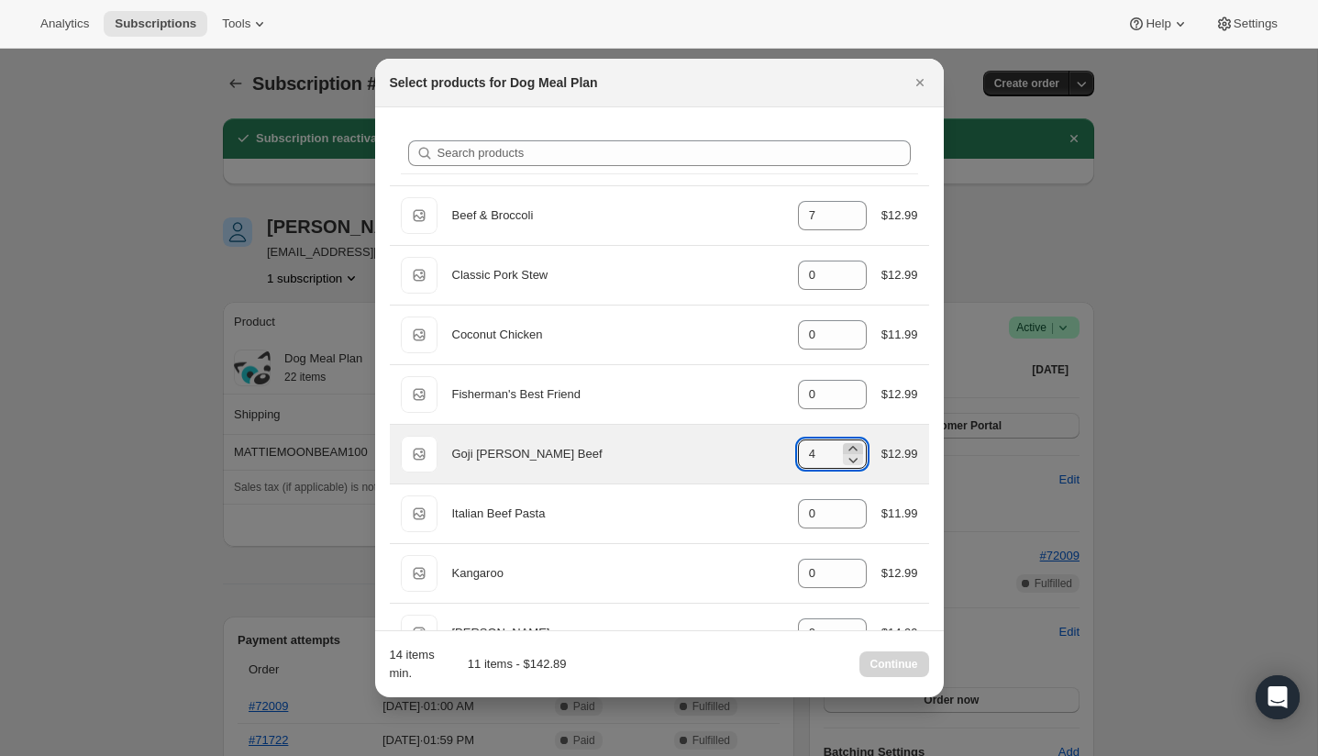
click at [853, 449] on icon ":r8q:" at bounding box center [853, 448] width 8 height 5
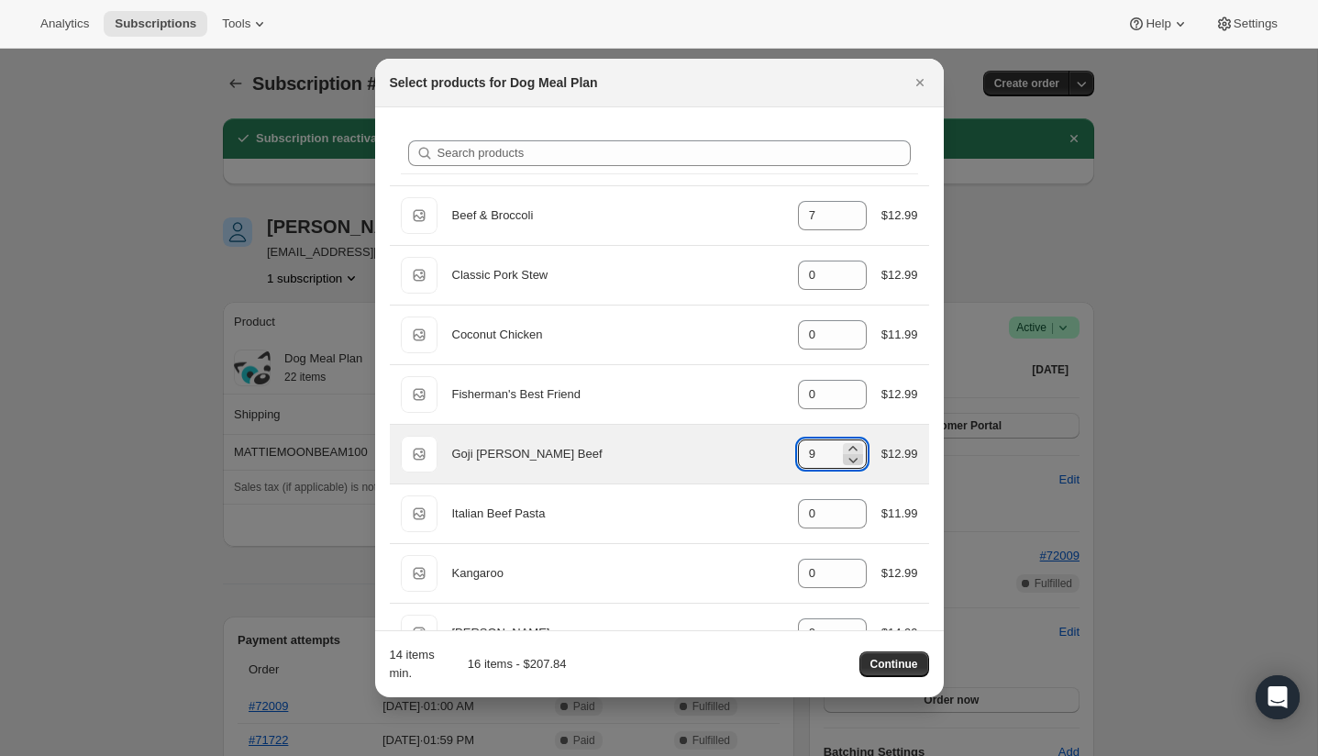
click at [850, 456] on icon ":r8q:" at bounding box center [853, 459] width 18 height 18
type input "8"
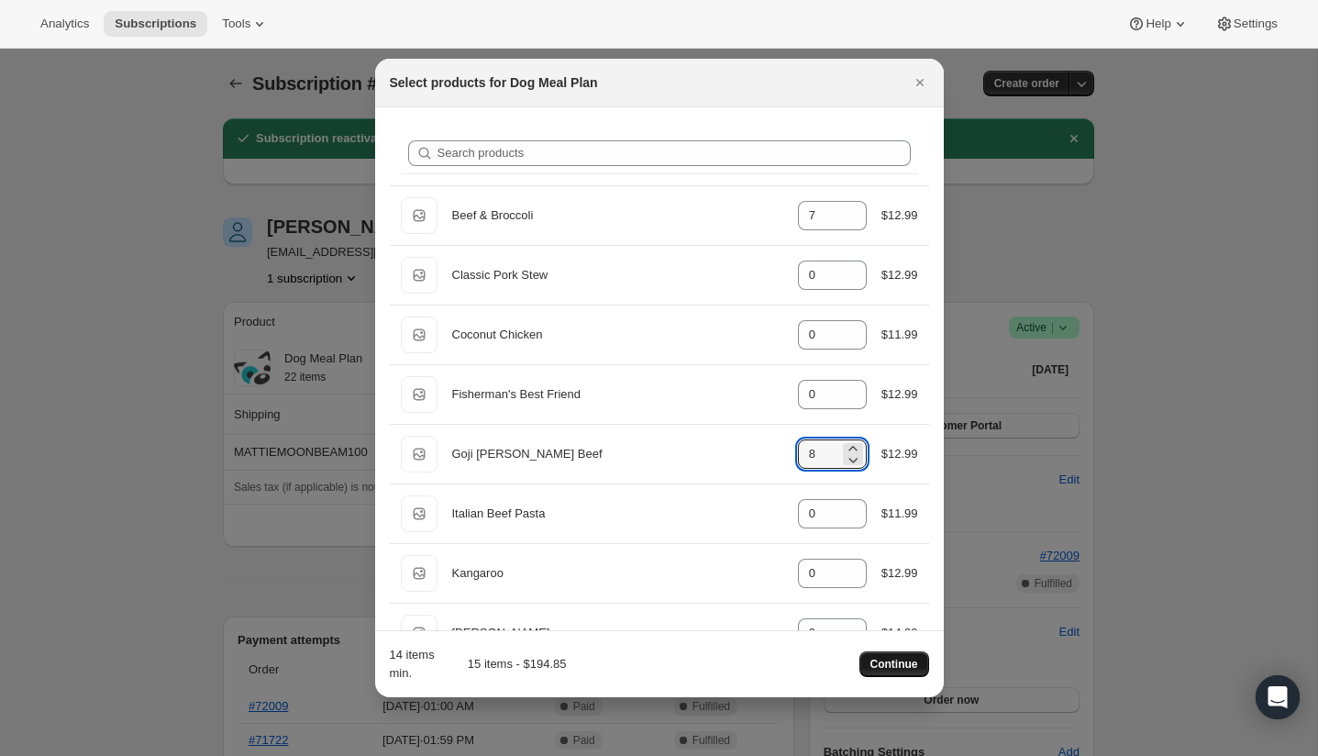
click at [885, 661] on span "Continue" at bounding box center [895, 664] width 48 height 15
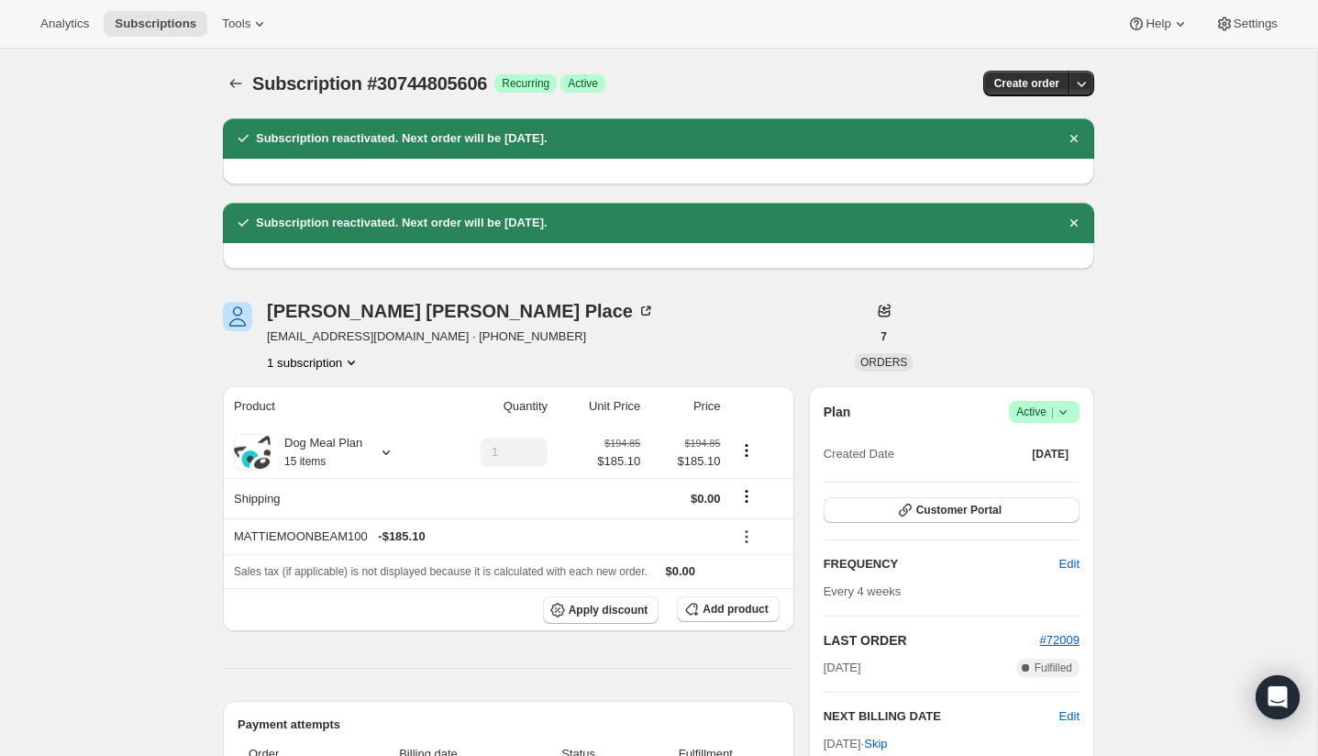
click at [748, 534] on icon at bounding box center [747, 536] width 18 height 18
click at [753, 577] on span "Edit" at bounding box center [746, 572] width 20 height 14
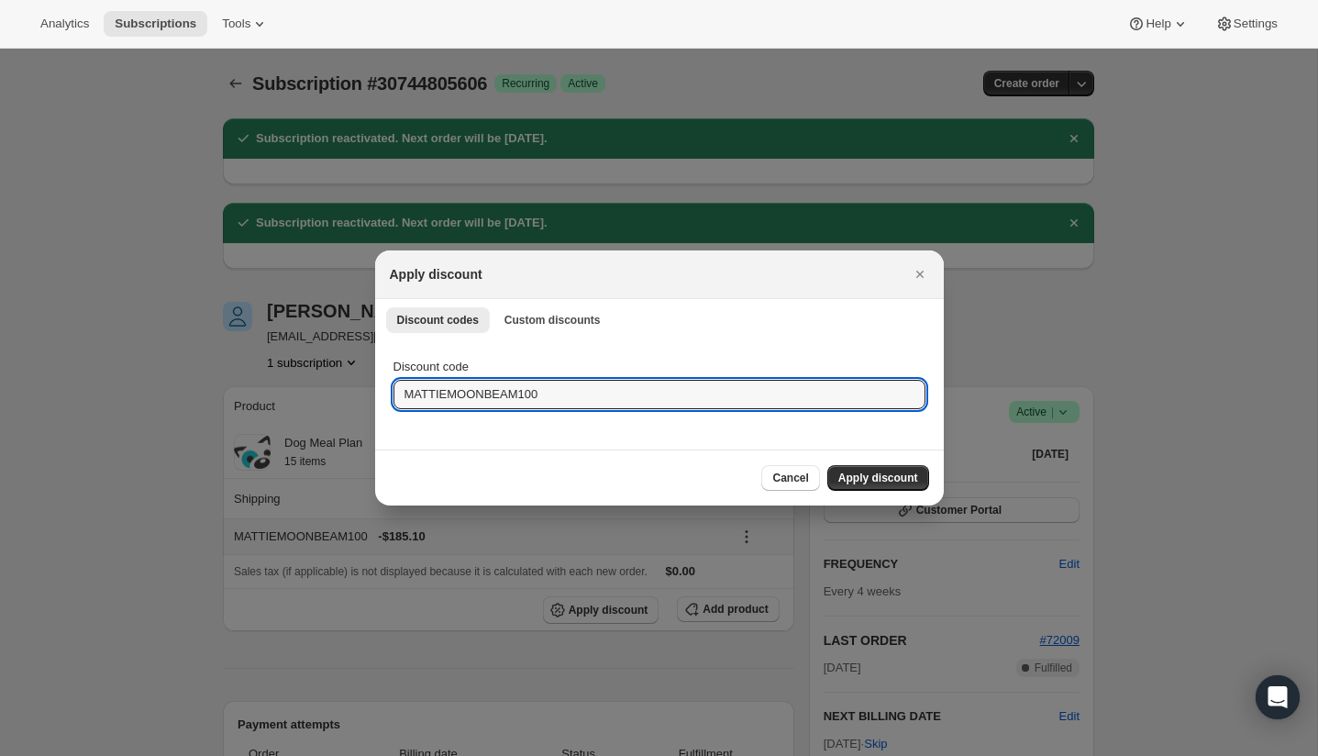
drag, startPoint x: 578, startPoint y: 390, endPoint x: 370, endPoint y: 393, distance: 208.3
type input "MATTIEDOTMSPONSOR100"
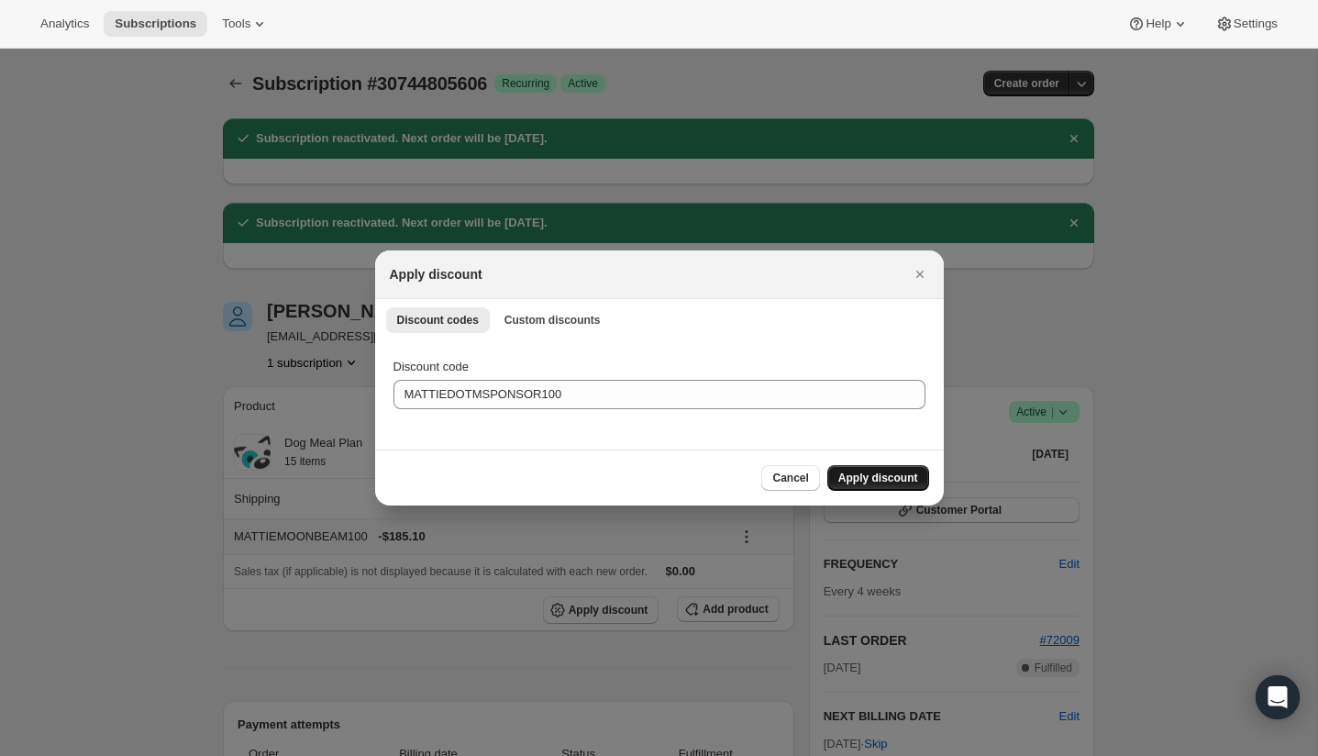
click at [884, 473] on span "Apply discount" at bounding box center [878, 478] width 80 height 15
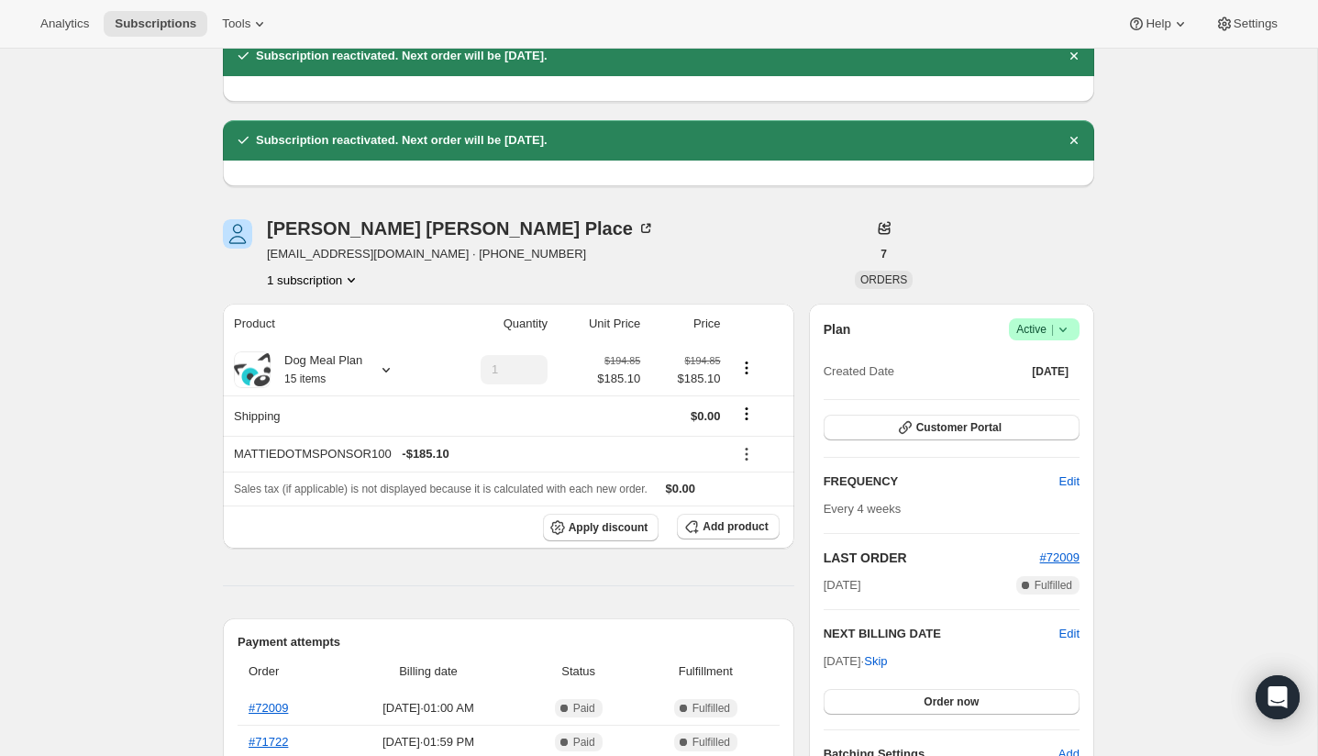
scroll to position [114, 0]
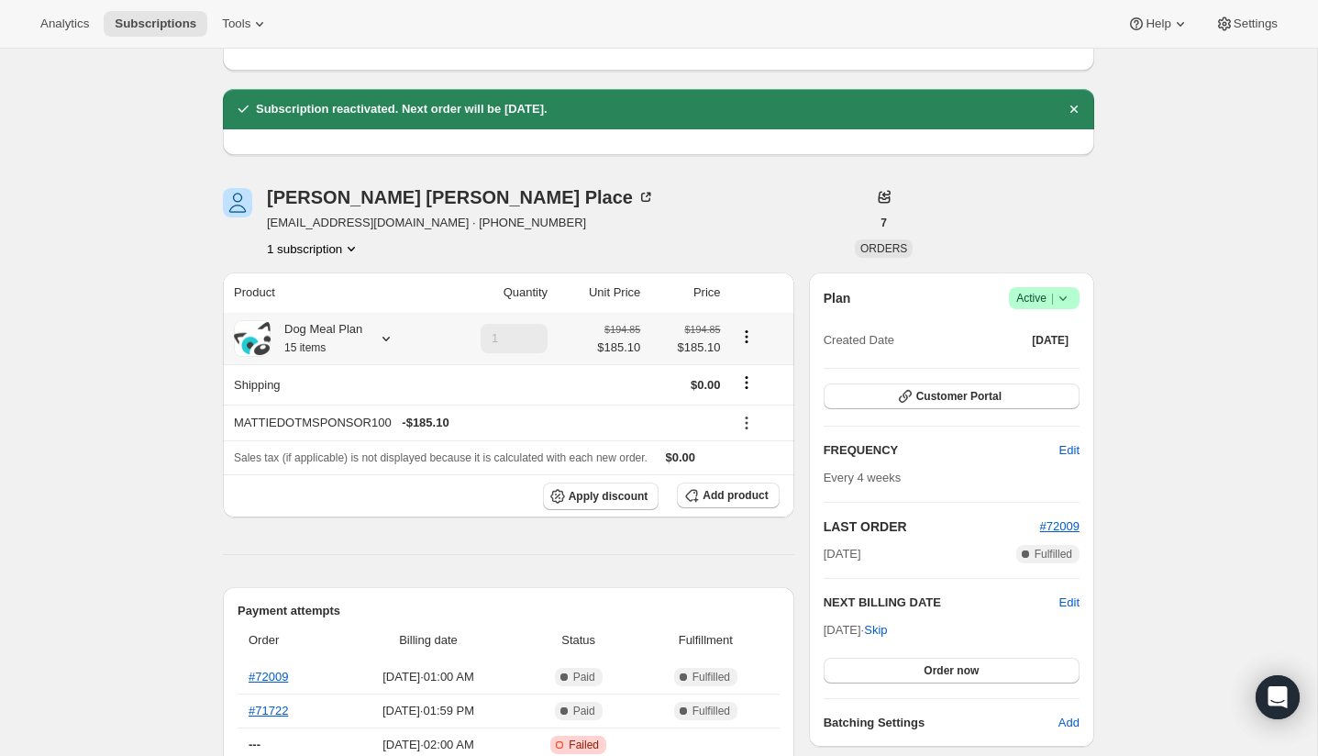
click at [389, 336] on icon at bounding box center [386, 338] width 18 height 18
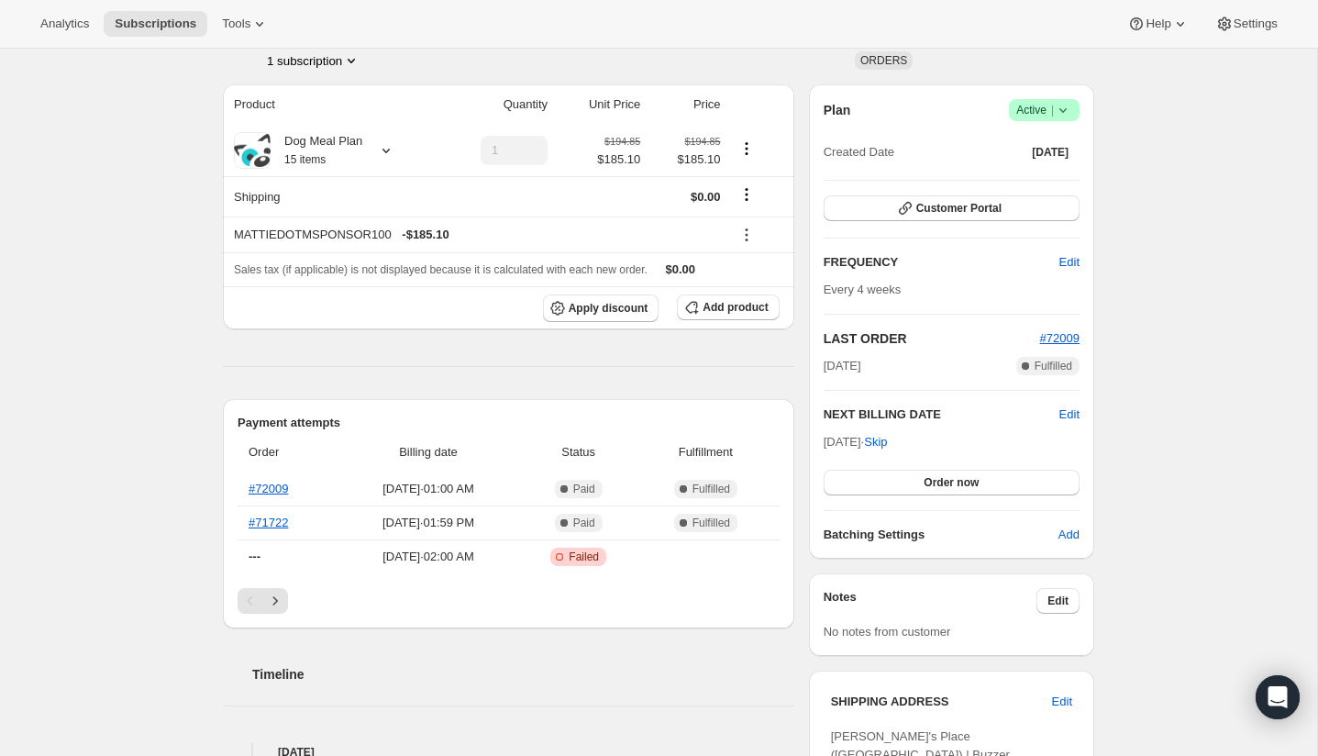
scroll to position [317, 0]
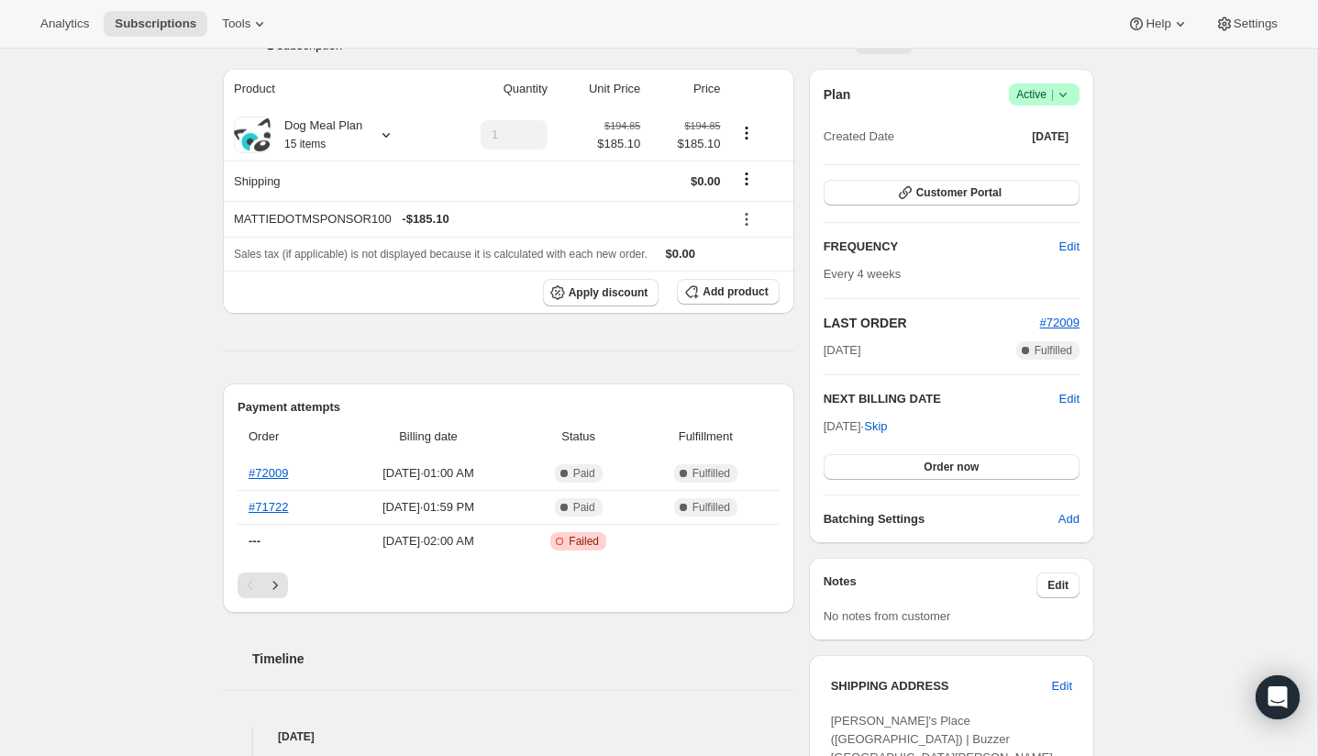
click at [1082, 399] on div "Plan Success Active | Created Date Apr 28, 2025 Customer Portal FREQUENCY Edit …" at bounding box center [951, 306] width 285 height 474
click at [1066, 402] on span "Edit" at bounding box center [1070, 399] width 20 height 18
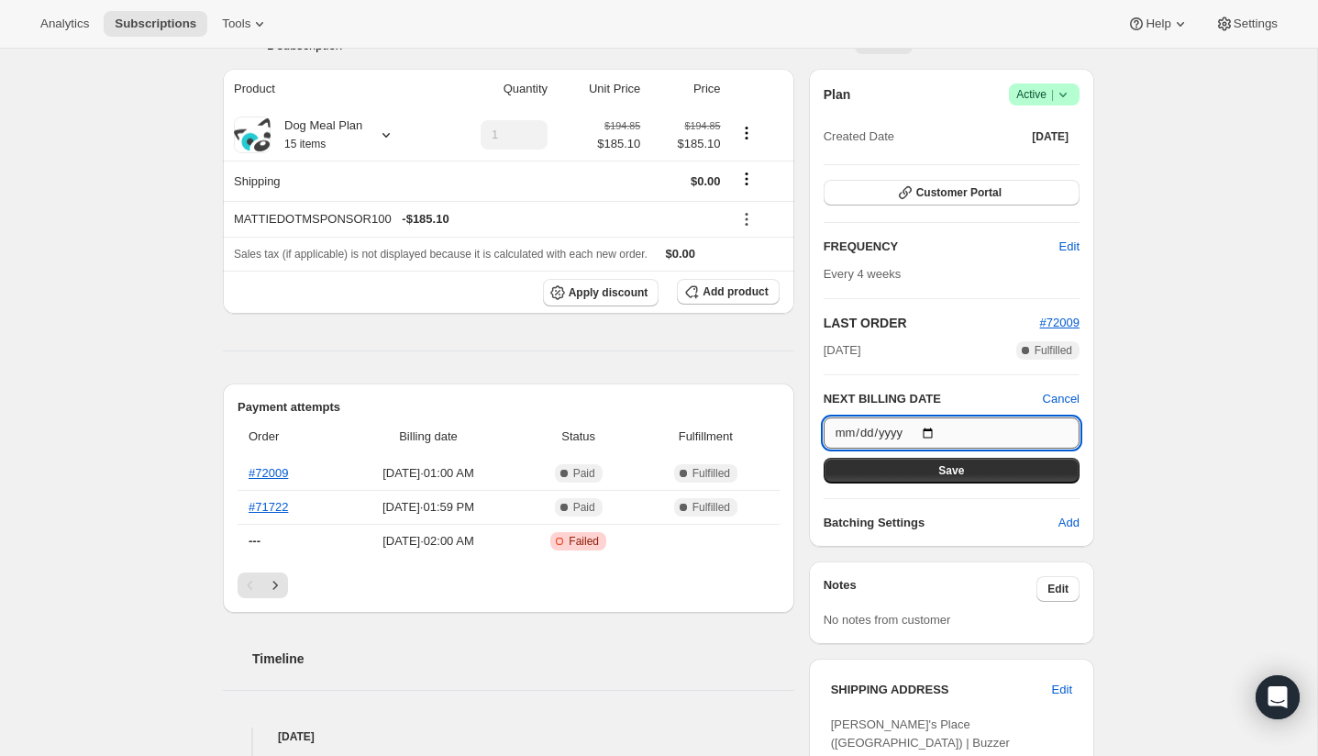
click at [931, 430] on input "2025-09-27" at bounding box center [952, 432] width 256 height 31
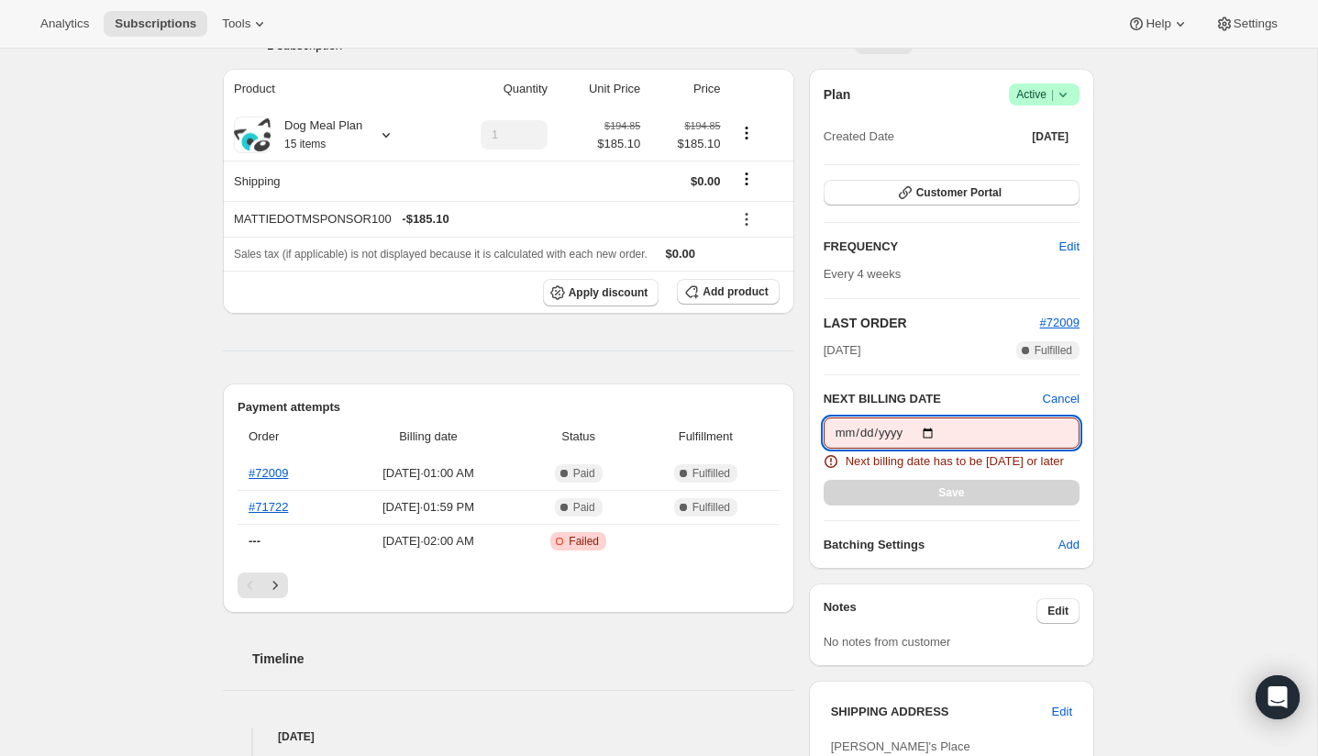
click at [935, 433] on input "2025-09-25" at bounding box center [952, 432] width 256 height 31
type input "2025-09-26"
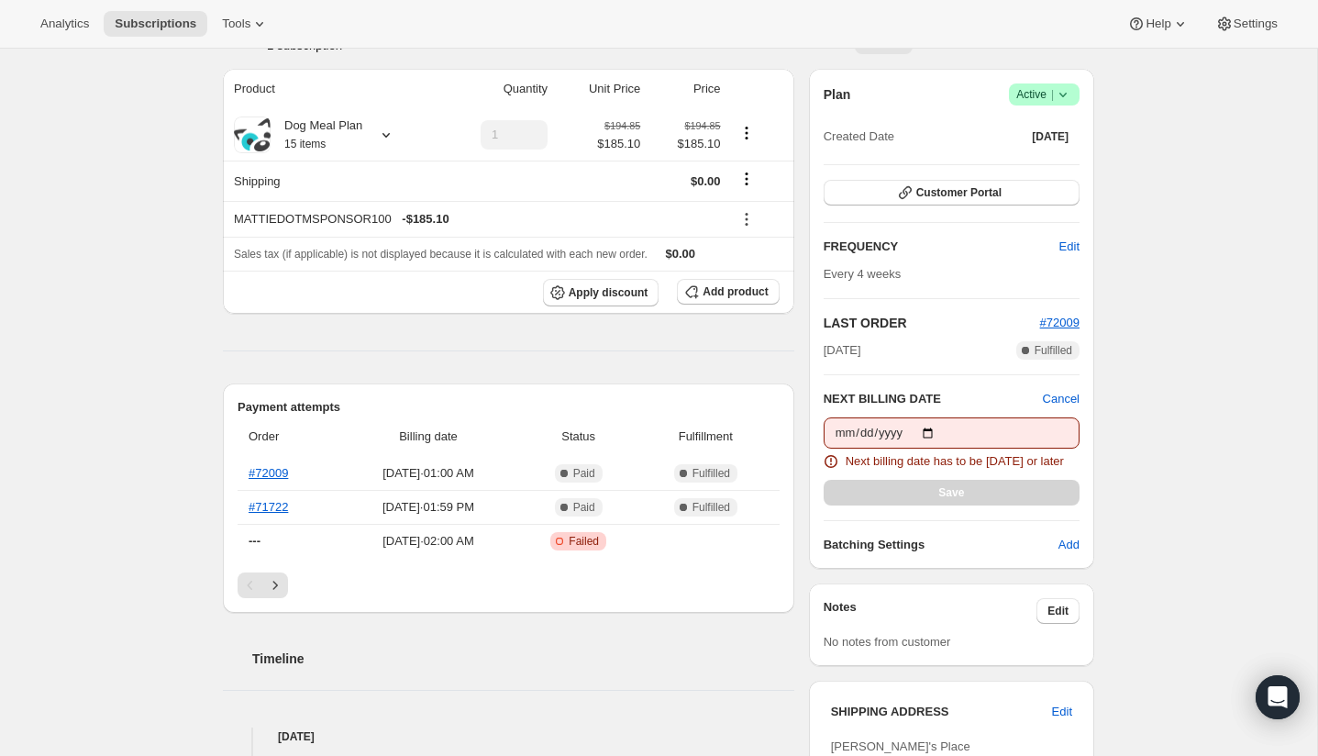
click at [1187, 427] on div "Subscription #30744805606. This page is ready Subscription #30744805606 Success…" at bounding box center [658, 644] width 1317 height 1827
click at [1061, 395] on span "Cancel" at bounding box center [1061, 399] width 37 height 18
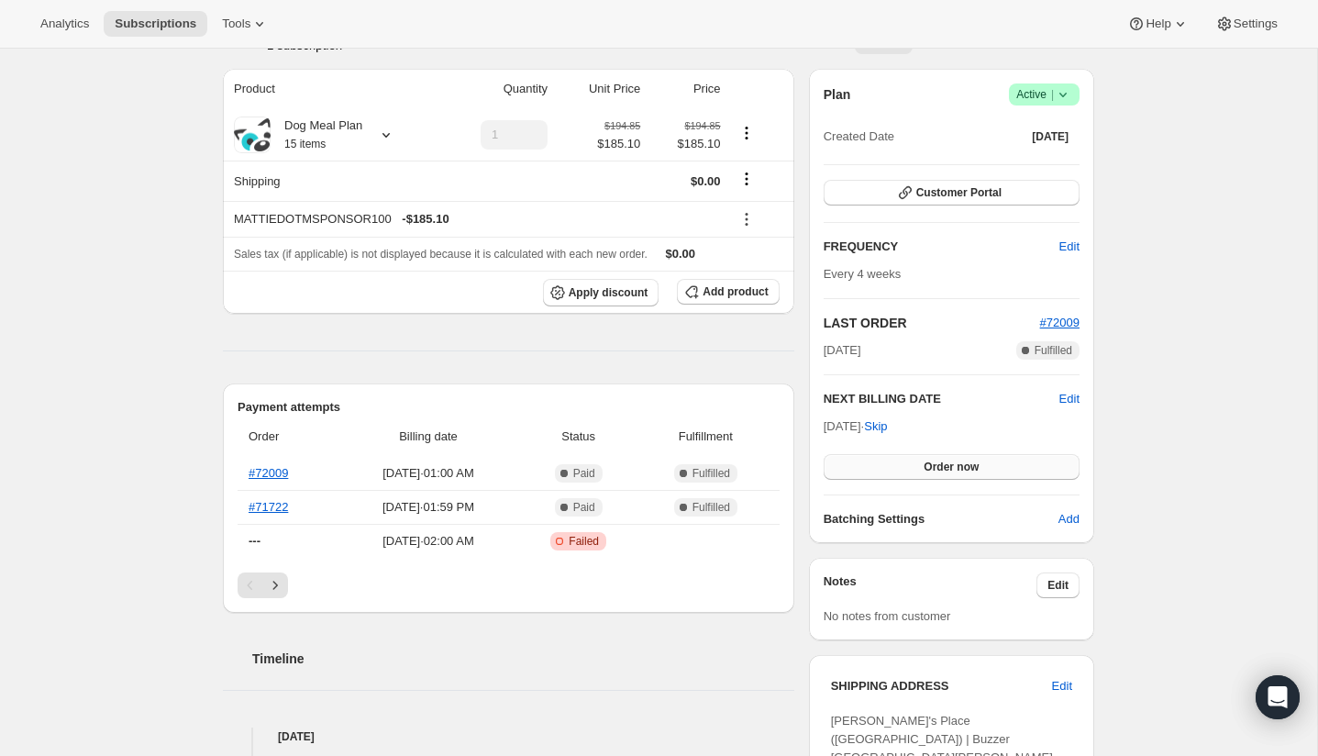
click at [897, 465] on button "Order now" at bounding box center [952, 467] width 256 height 26
click at [1173, 425] on div "Subscription #30744805606. This page is ready Subscription #30744805606 Success…" at bounding box center [658, 644] width 1317 height 1827
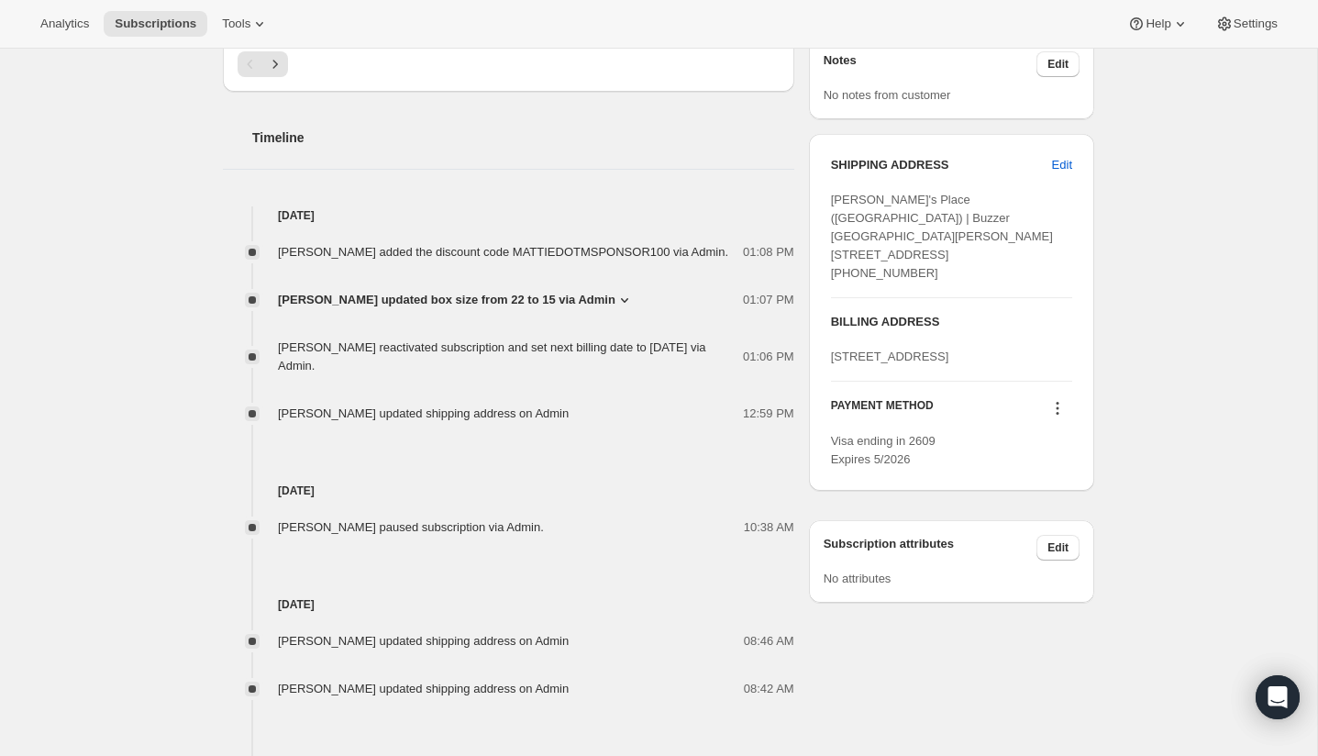
scroll to position [666, 0]
